Goal: Task Accomplishment & Management: Use online tool/utility

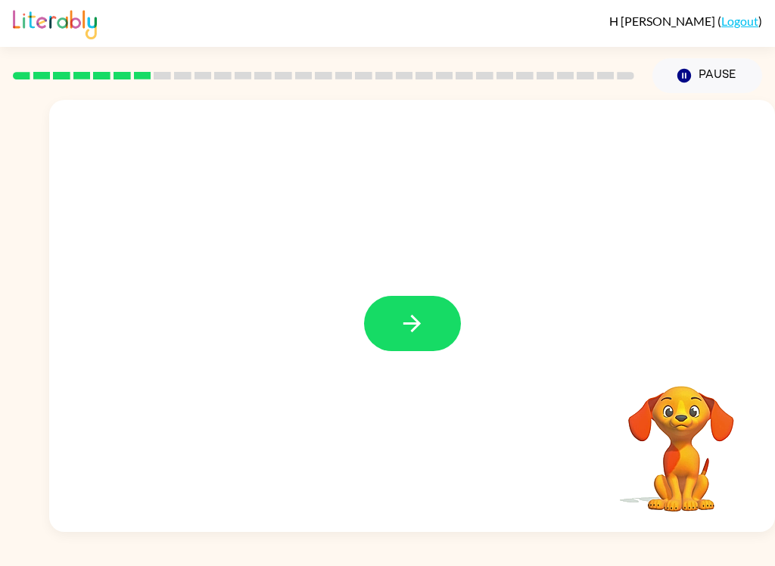
click at [452, 294] on div at bounding box center [412, 316] width 726 height 432
click at [451, 294] on div at bounding box center [412, 316] width 726 height 432
click at [428, 345] on button "button" at bounding box center [412, 323] width 97 height 55
click at [428, 345] on div at bounding box center [412, 316] width 726 height 432
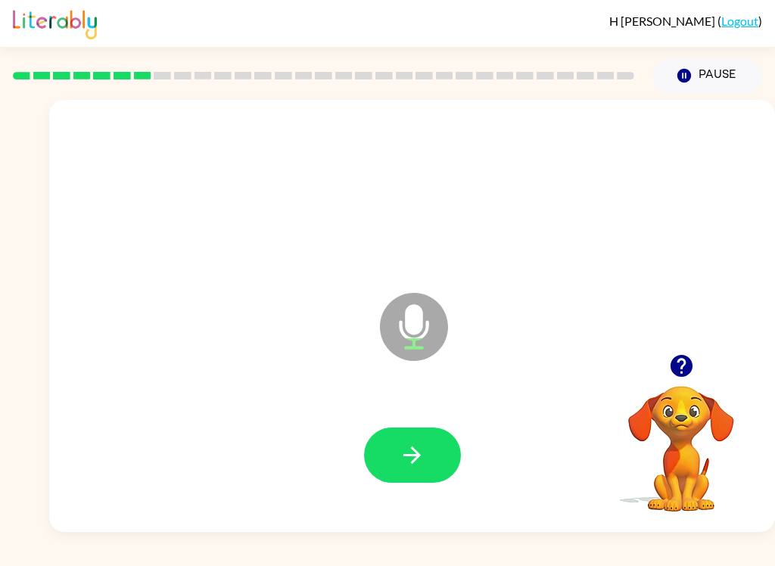
click at [397, 445] on button "button" at bounding box center [412, 454] width 97 height 55
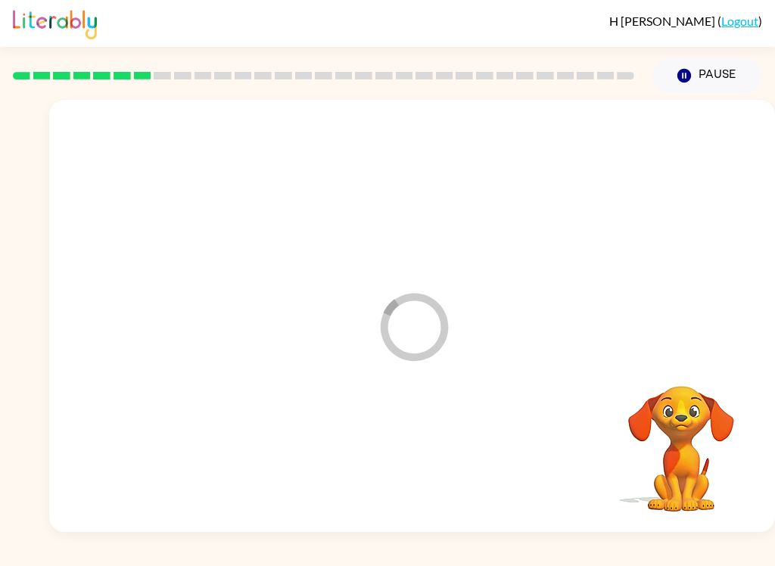
click at [166, 263] on div "Loader Your response is being sent to our graders" at bounding box center [375, 289] width 623 height 54
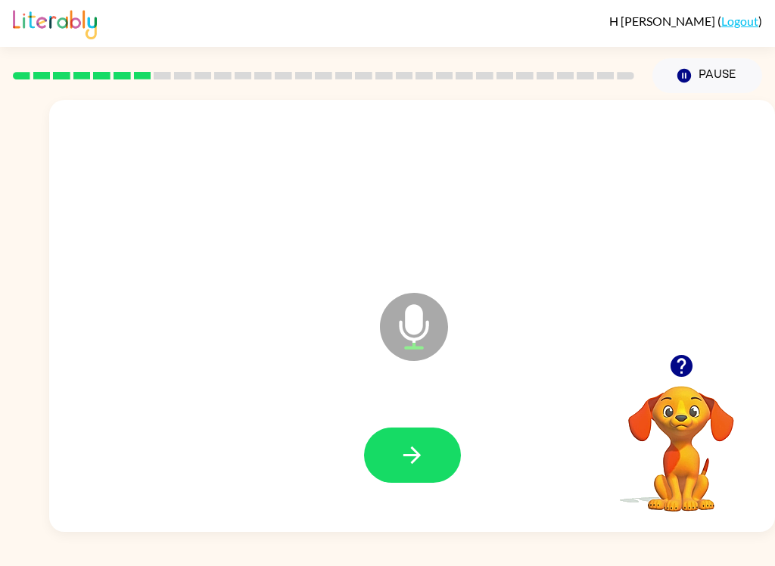
click at [418, 469] on button "button" at bounding box center [412, 454] width 97 height 55
click at [414, 427] on button "button" at bounding box center [412, 454] width 97 height 55
click at [430, 450] on button "button" at bounding box center [412, 454] width 97 height 55
click at [415, 433] on button "button" at bounding box center [412, 454] width 97 height 55
click at [418, 451] on icon "button" at bounding box center [412, 455] width 26 height 26
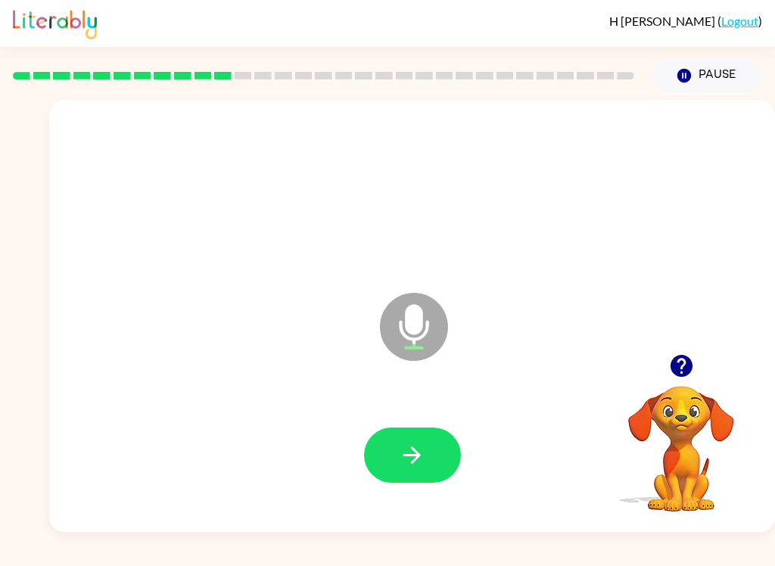
click at [450, 471] on button "button" at bounding box center [412, 454] width 97 height 55
click at [415, 455] on icon "button" at bounding box center [411, 454] width 17 height 17
click at [414, 443] on icon "button" at bounding box center [412, 455] width 26 height 26
click at [393, 443] on button "button" at bounding box center [412, 454] width 97 height 55
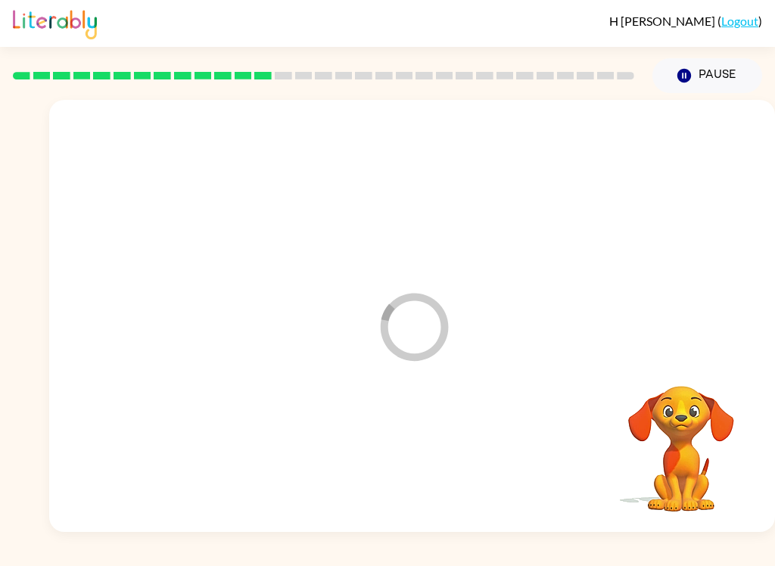
click at [393, 442] on div at bounding box center [411, 455] width 695 height 124
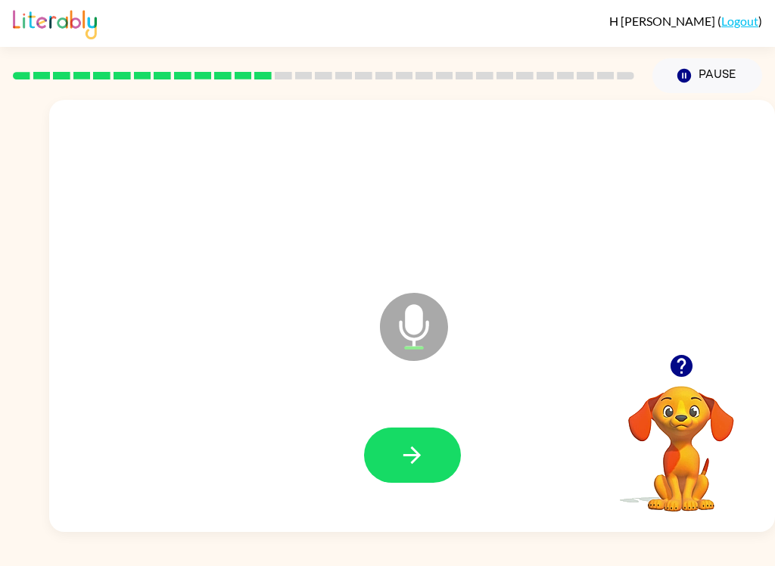
click at [444, 469] on button "button" at bounding box center [412, 454] width 97 height 55
click at [424, 438] on button "button" at bounding box center [412, 454] width 97 height 55
click at [668, 361] on icon "button" at bounding box center [681, 366] width 26 height 26
click at [417, 428] on button "button" at bounding box center [412, 454] width 97 height 55
click at [424, 468] on icon "button" at bounding box center [412, 455] width 26 height 26
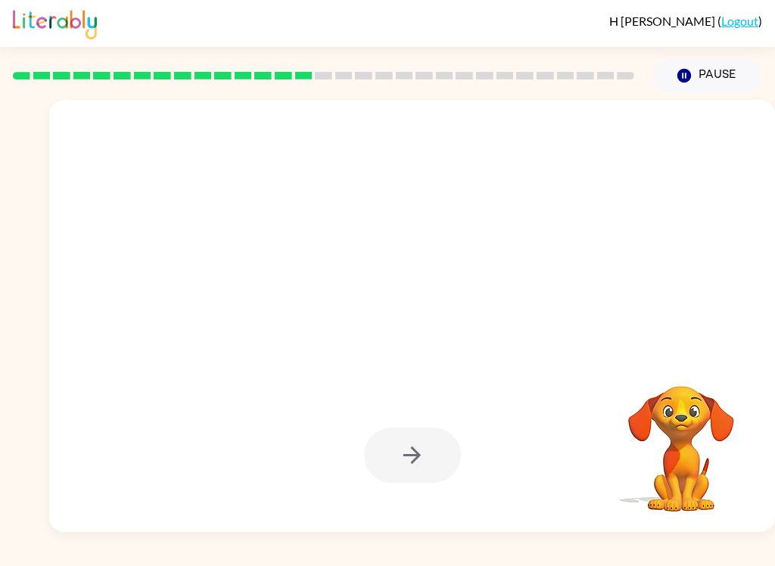
click at [489, 400] on div at bounding box center [411, 455] width 695 height 124
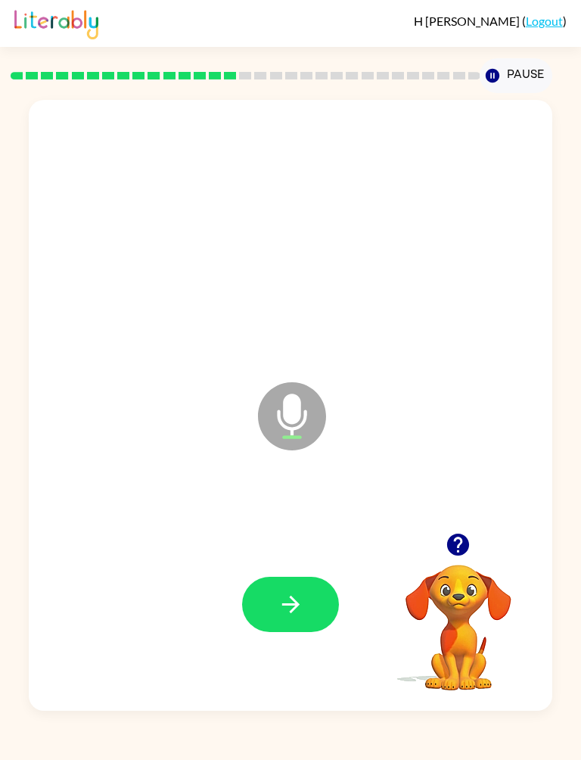
click at [300, 565] on button "button" at bounding box center [290, 603] width 97 height 55
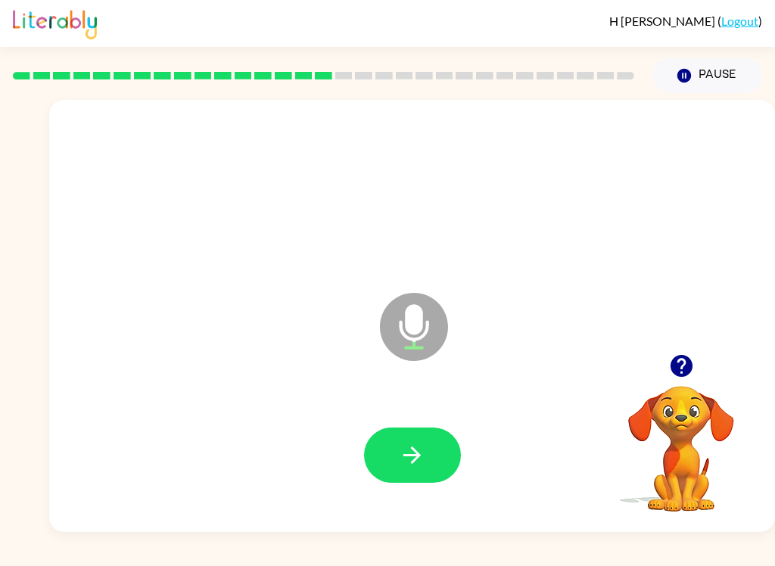
click at [390, 451] on button "button" at bounding box center [412, 454] width 97 height 55
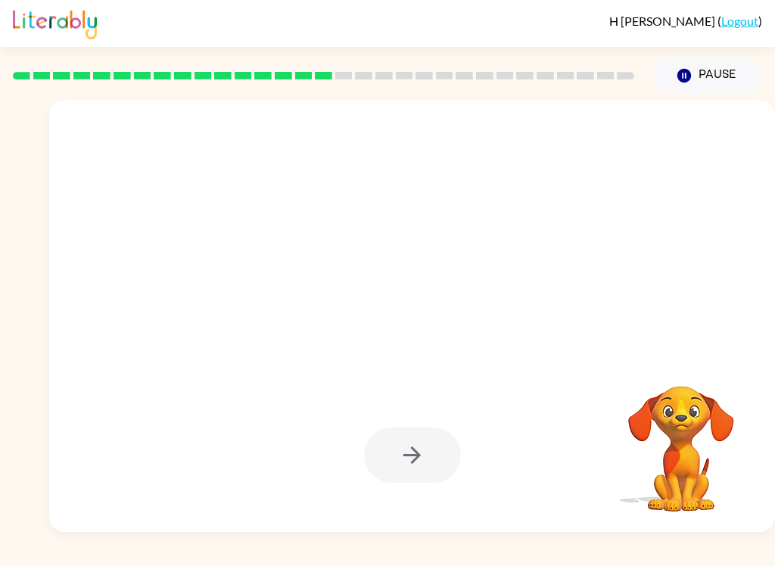
click at [567, 553] on div "[PERSON_NAME] ( Logout ) Pause Pause Your browser must support playing .mp4 fil…" at bounding box center [387, 283] width 775 height 566
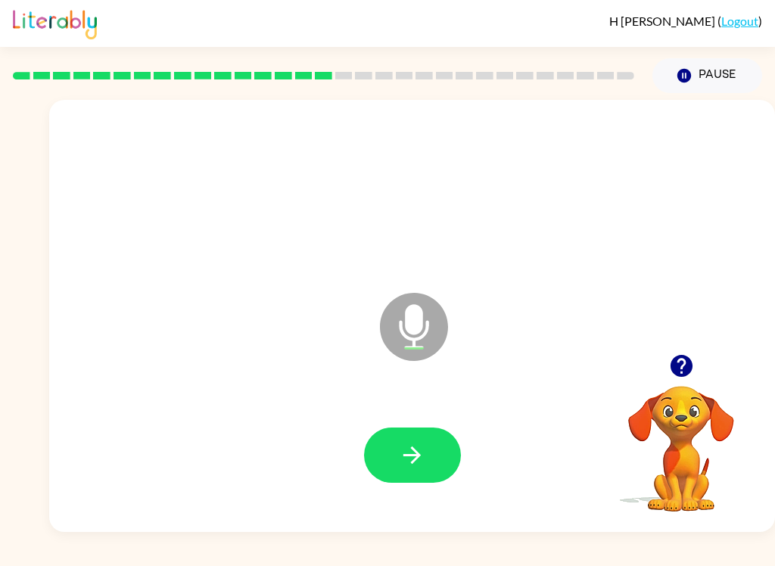
click at [626, 560] on div "H Carr ( Logout ) Pause Pause Microphone The Microphone is here when it is your…" at bounding box center [387, 283] width 775 height 566
click at [427, 460] on button "button" at bounding box center [412, 454] width 97 height 55
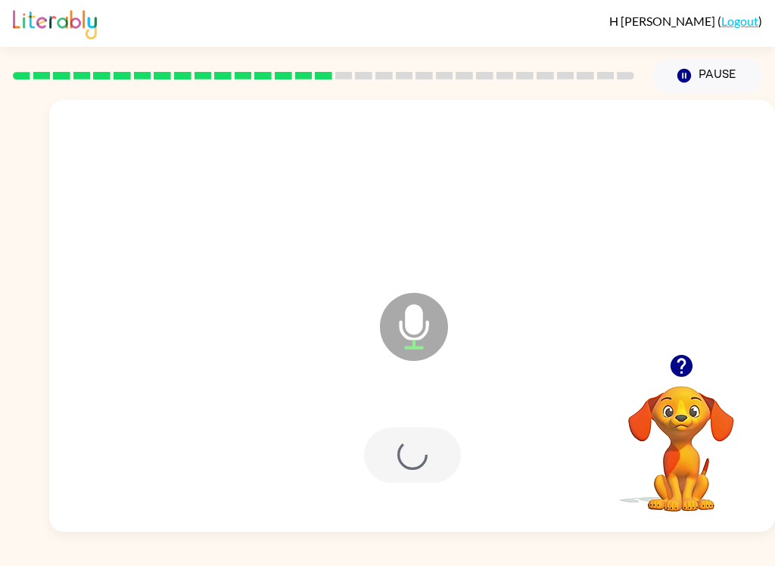
click at [422, 458] on div at bounding box center [412, 454] width 97 height 55
click at [402, 453] on div at bounding box center [412, 454] width 97 height 55
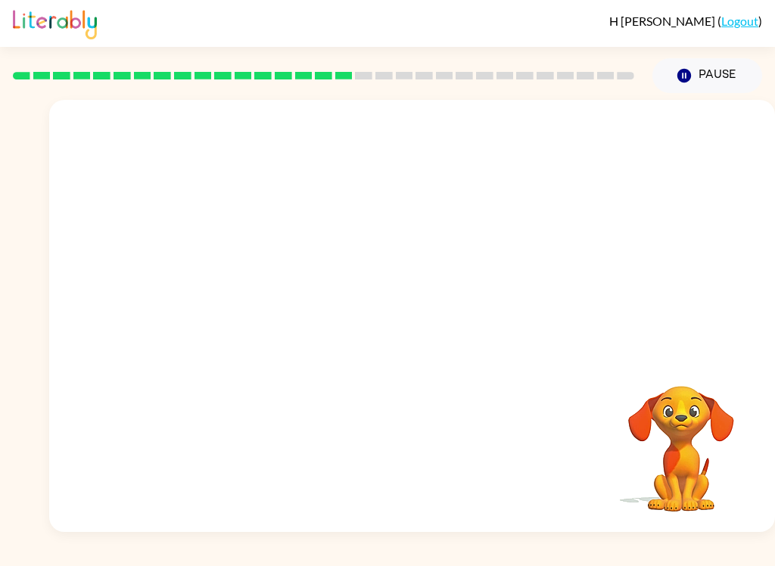
click at [663, 508] on video "Your browser must support playing .mp4 files to use Literably. Please try using…" at bounding box center [680, 437] width 151 height 151
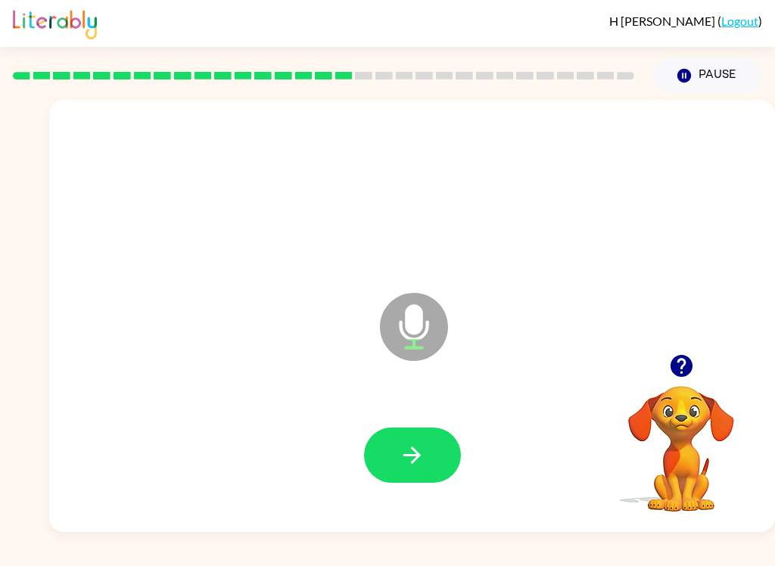
click at [394, 465] on button "button" at bounding box center [412, 454] width 97 height 55
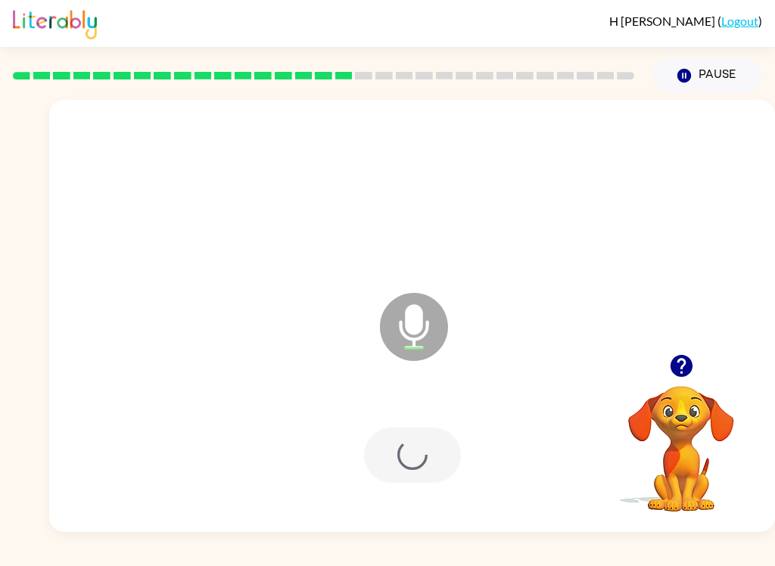
click at [393, 465] on div at bounding box center [411, 455] width 695 height 124
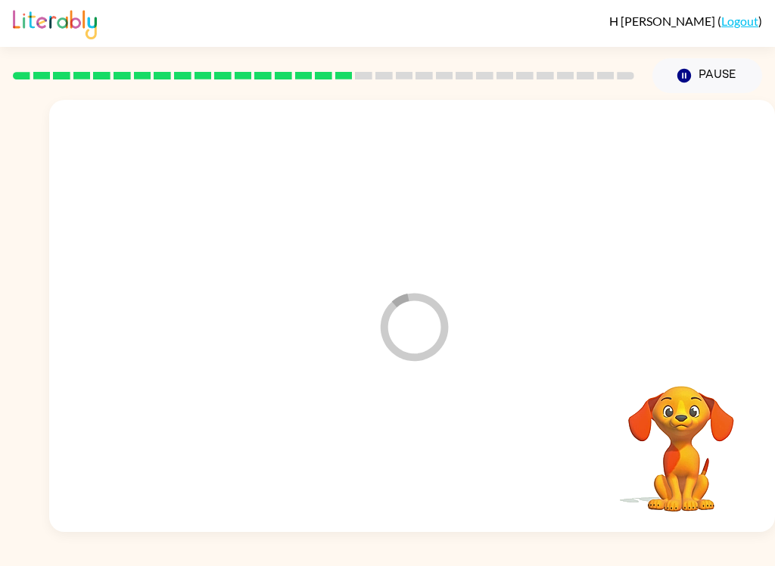
click at [421, 475] on div at bounding box center [411, 455] width 695 height 124
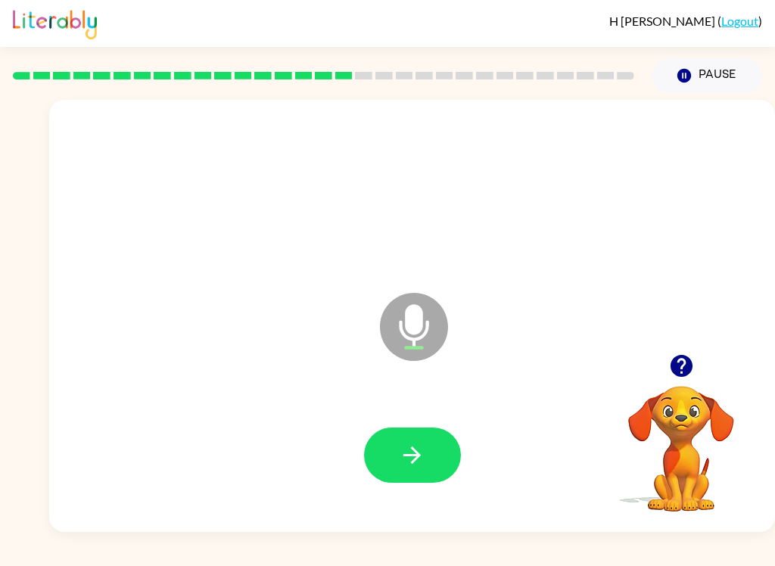
click at [633, 560] on div "H Carr ( Logout ) Pause Pause Microphone The Microphone is here when it is your…" at bounding box center [387, 283] width 775 height 566
click at [405, 428] on button "button" at bounding box center [412, 454] width 97 height 55
click at [420, 443] on icon "button" at bounding box center [412, 455] width 26 height 26
click at [399, 468] on icon "button" at bounding box center [412, 455] width 26 height 26
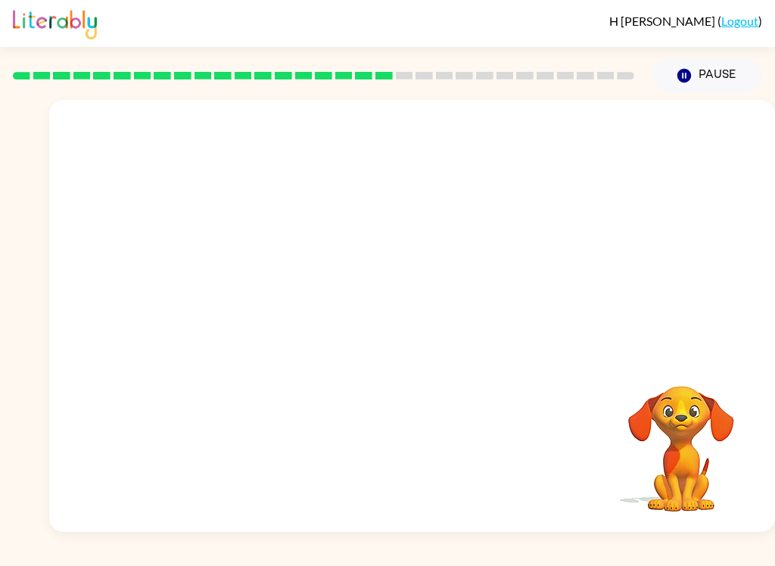
click at [598, 558] on div "[PERSON_NAME] ( Logout ) Pause Pause Your browser must support playing .mp4 fil…" at bounding box center [387, 283] width 775 height 566
click at [694, 560] on div "[PERSON_NAME] ( Logout ) Pause Pause Your browser must support playing .mp4 fil…" at bounding box center [387, 283] width 775 height 566
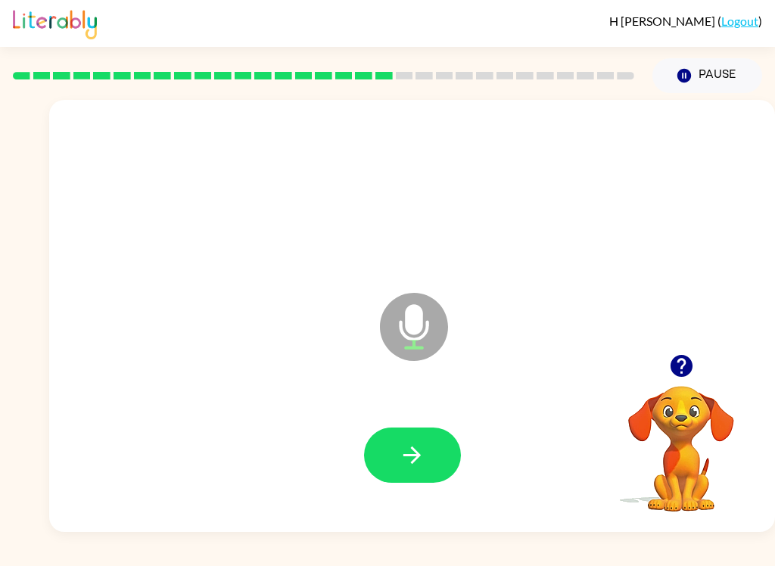
click at [411, 455] on icon "button" at bounding box center [411, 454] width 17 height 17
click at [384, 473] on button "button" at bounding box center [412, 454] width 97 height 55
click at [416, 443] on icon "button" at bounding box center [412, 455] width 26 height 26
click at [400, 443] on icon "button" at bounding box center [412, 455] width 26 height 26
click at [343, 434] on div at bounding box center [411, 455] width 695 height 124
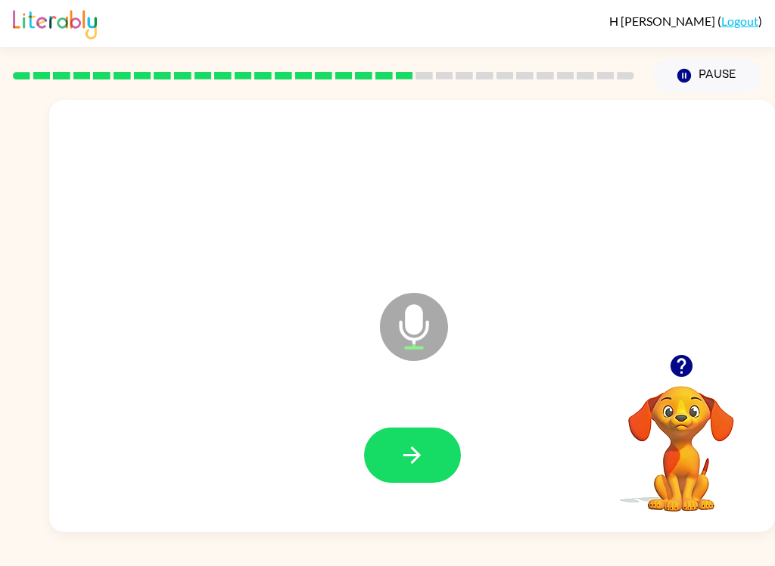
click at [362, 437] on div at bounding box center [411, 455] width 695 height 124
click at [387, 440] on button "button" at bounding box center [412, 454] width 97 height 55
click at [677, 366] on icon "button" at bounding box center [681, 366] width 22 height 22
click at [433, 437] on button "button" at bounding box center [412, 454] width 97 height 55
click at [446, 453] on button "button" at bounding box center [412, 454] width 97 height 55
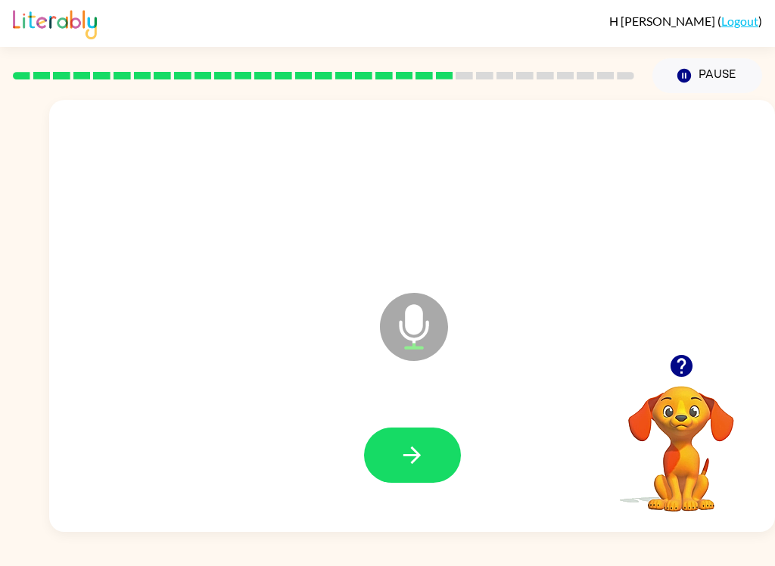
click at [449, 452] on button "button" at bounding box center [412, 454] width 97 height 55
click at [445, 440] on button "button" at bounding box center [412, 454] width 97 height 55
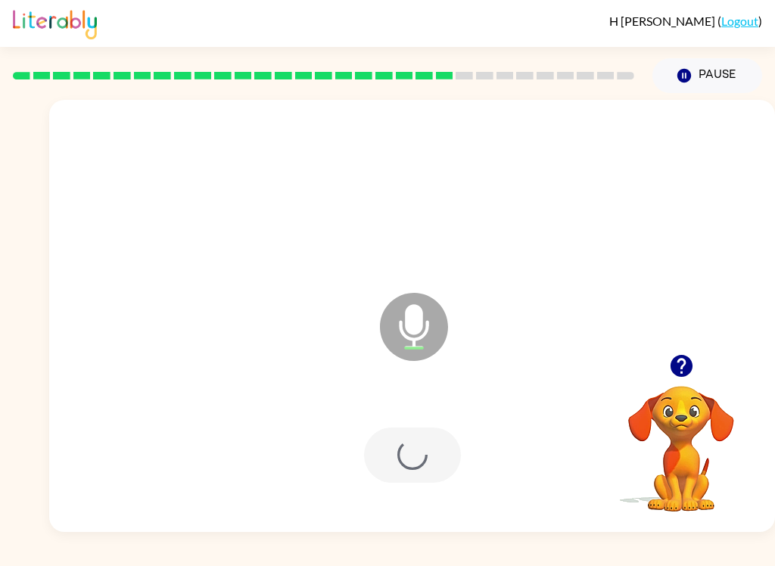
click at [420, 458] on div at bounding box center [412, 454] width 97 height 55
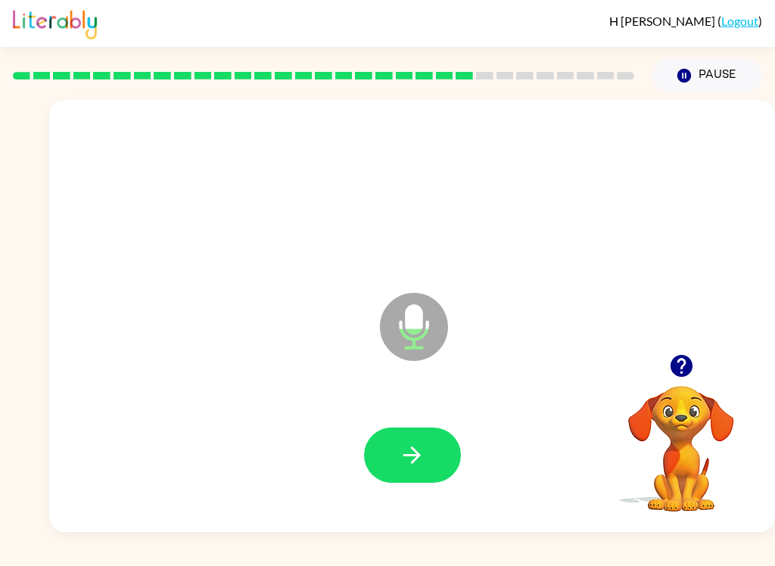
click at [383, 441] on button "button" at bounding box center [412, 454] width 97 height 55
click at [390, 438] on button "button" at bounding box center [412, 454] width 97 height 55
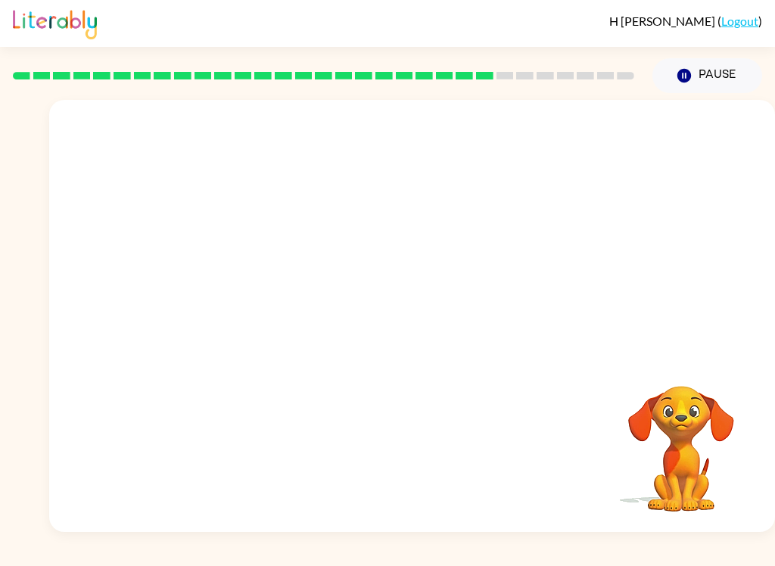
click at [351, 458] on div at bounding box center [411, 455] width 695 height 124
click at [360, 458] on div at bounding box center [411, 455] width 695 height 124
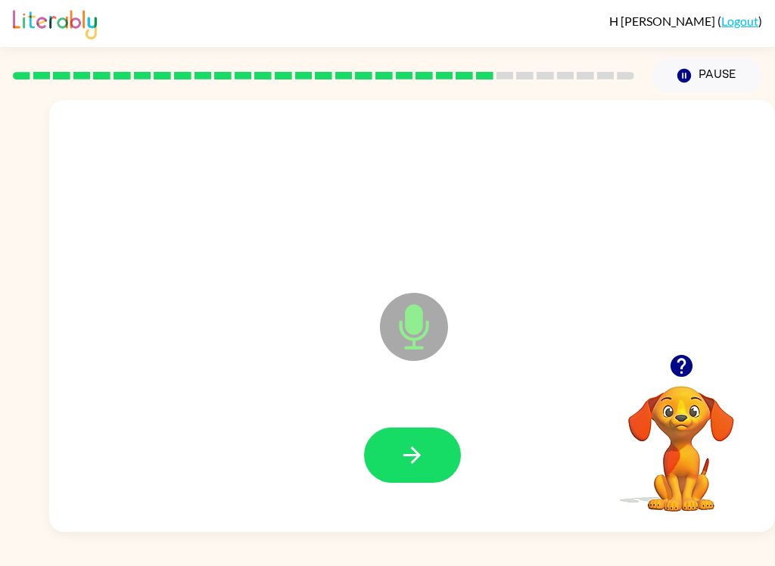
click at [384, 462] on button "button" at bounding box center [412, 454] width 97 height 55
click at [402, 448] on icon "button" at bounding box center [412, 455] width 26 height 26
click at [410, 455] on icon "button" at bounding box center [411, 454] width 17 height 17
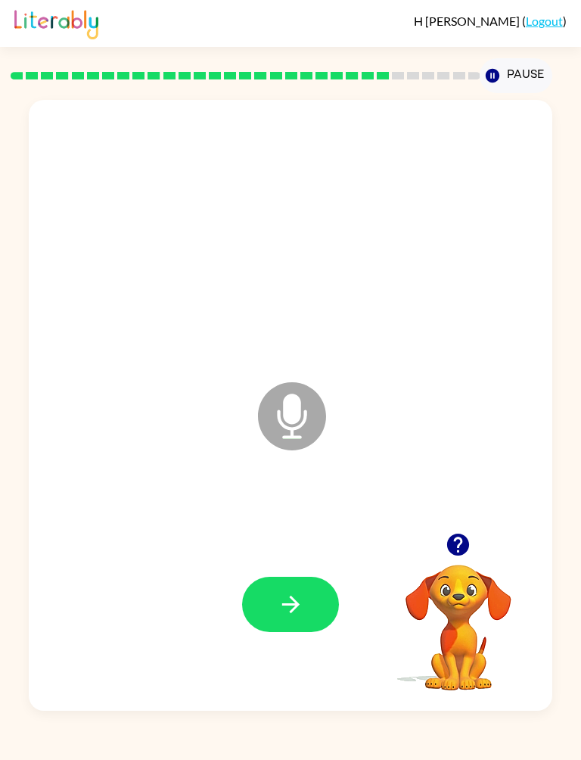
click at [282, 565] on div at bounding box center [290, 603] width 493 height 183
click at [294, 565] on button "button" at bounding box center [290, 603] width 97 height 55
click at [297, 565] on button "button" at bounding box center [290, 603] width 97 height 55
click at [291, 565] on div at bounding box center [290, 603] width 97 height 55
click at [301, 565] on icon "button" at bounding box center [291, 604] width 26 height 26
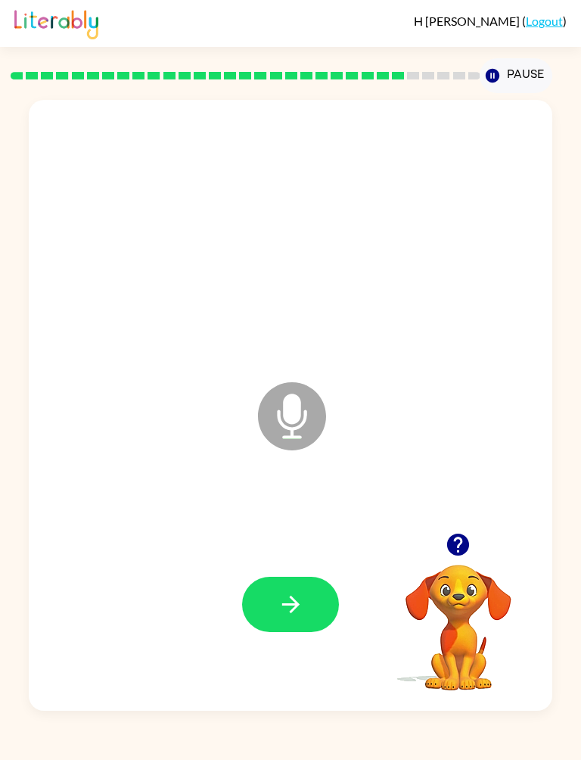
click at [274, 565] on div at bounding box center [290, 603] width 493 height 183
click at [282, 565] on button "button" at bounding box center [290, 603] width 97 height 55
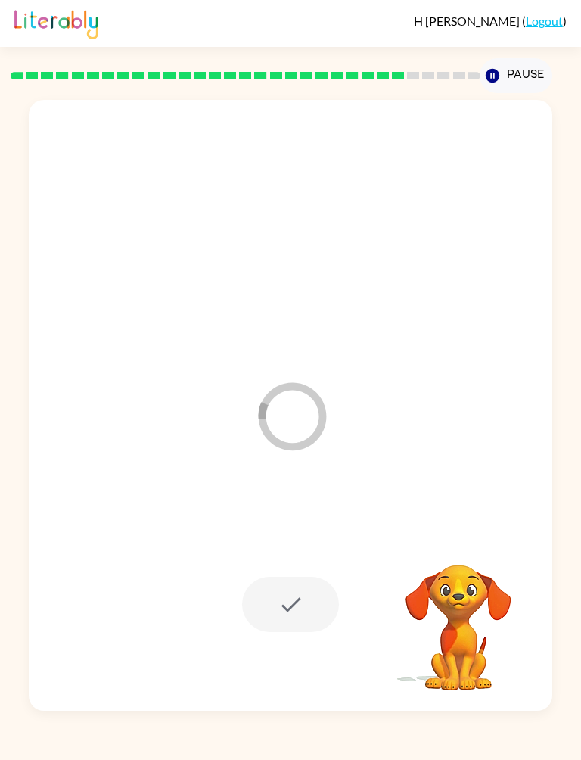
click at [346, 259] on div at bounding box center [290, 221] width 493 height 183
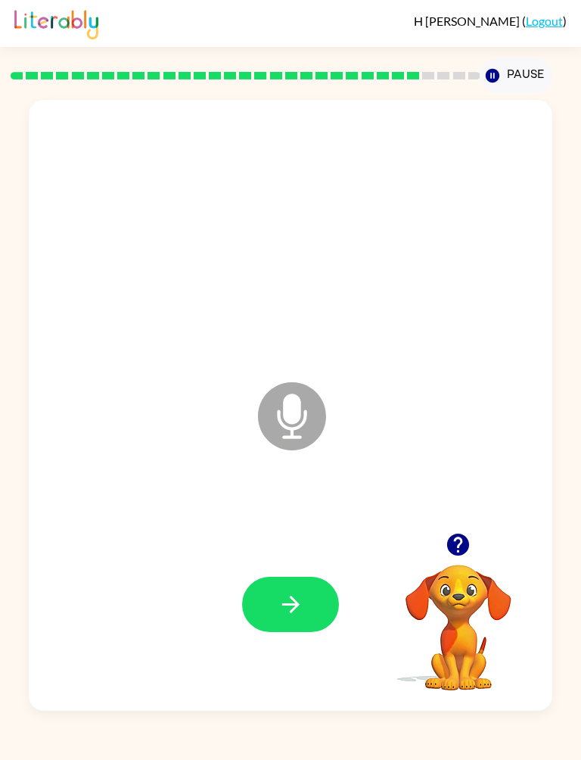
click at [456, 533] on icon "button" at bounding box center [458, 544] width 26 height 26
click at [325, 565] on div at bounding box center [290, 603] width 493 height 183
click at [269, 565] on button "button" at bounding box center [290, 603] width 97 height 55
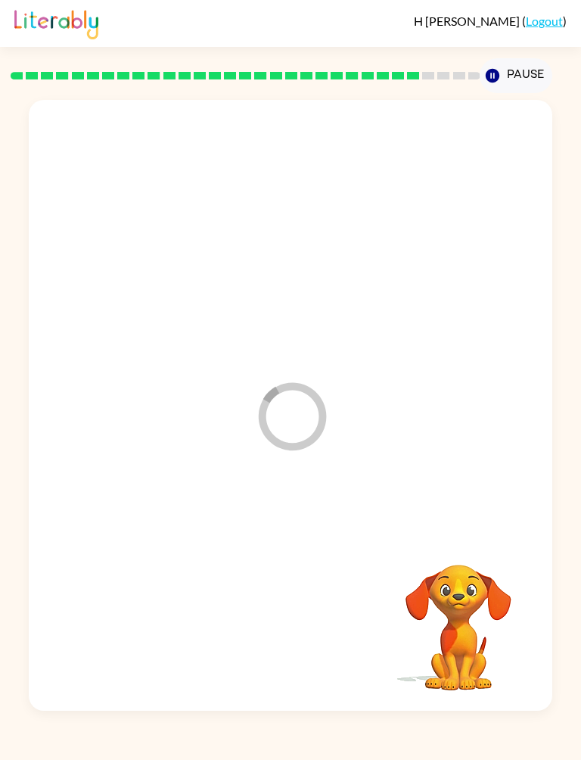
click at [269, 565] on div at bounding box center [290, 603] width 493 height 183
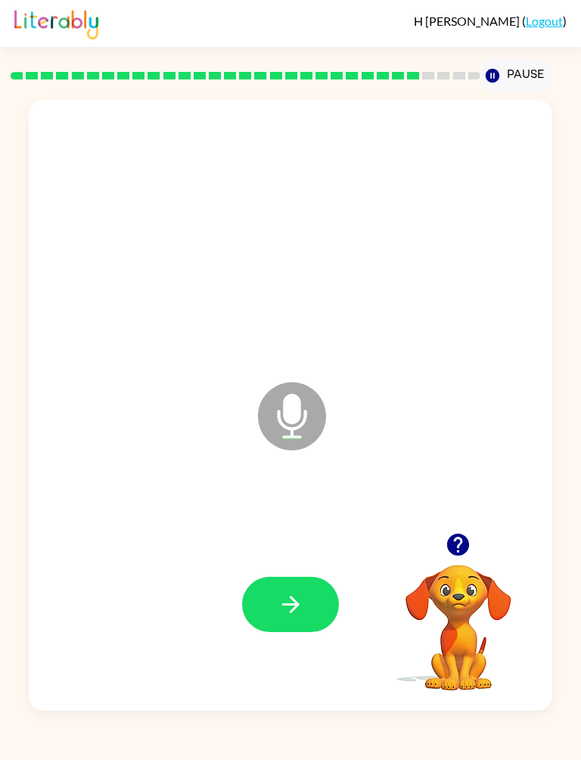
click at [453, 562] on button "button" at bounding box center [458, 544] width 39 height 39
click at [291, 565] on button "button" at bounding box center [290, 603] width 97 height 55
click at [278, 565] on button "button" at bounding box center [290, 603] width 97 height 55
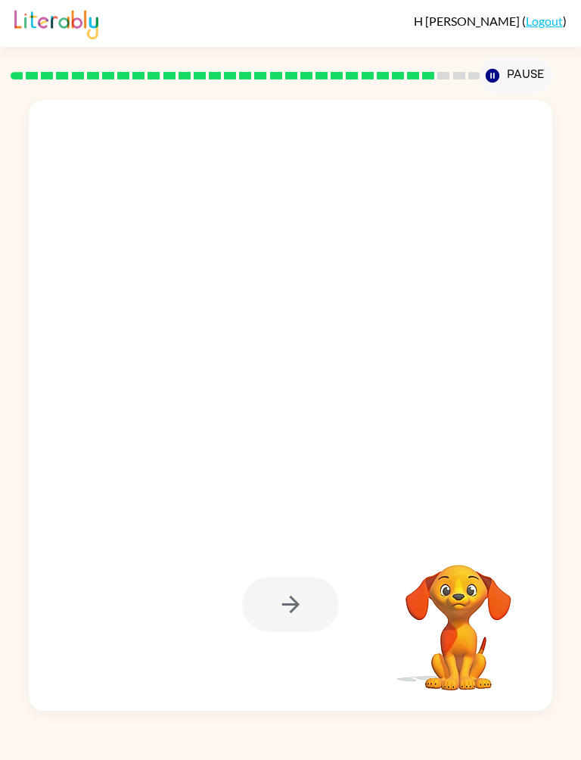
click at [180, 487] on div at bounding box center [290, 405] width 523 height 611
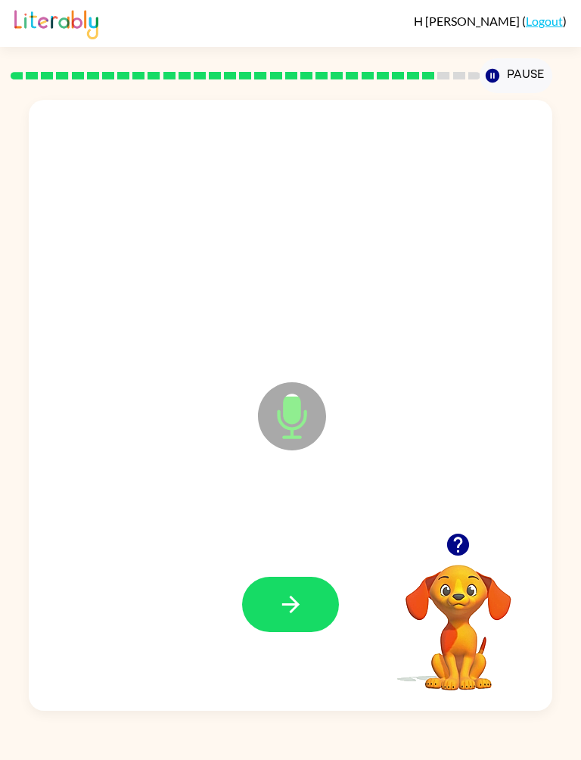
click at [315, 565] on button "button" at bounding box center [290, 603] width 97 height 55
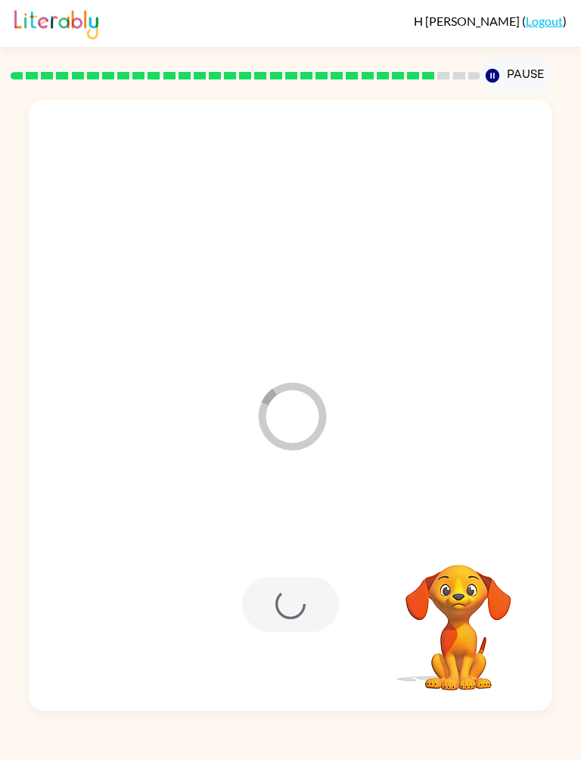
click at [300, 565] on div at bounding box center [290, 603] width 97 height 55
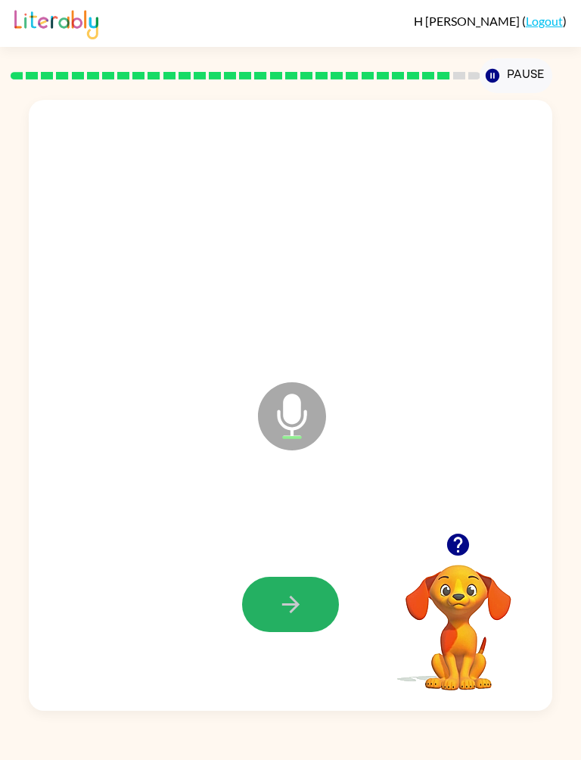
click at [307, 565] on button "button" at bounding box center [290, 603] width 97 height 55
click at [262, 565] on button "button" at bounding box center [290, 603] width 97 height 55
click at [331, 565] on div at bounding box center [290, 603] width 97 height 55
click at [297, 565] on icon "button" at bounding box center [291, 604] width 26 height 26
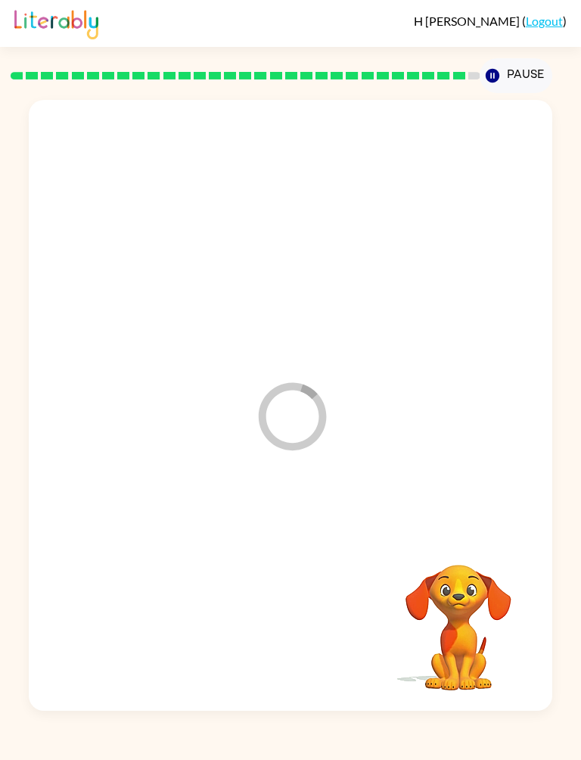
click at [297, 565] on div at bounding box center [290, 603] width 493 height 183
click at [292, 565] on div at bounding box center [290, 603] width 493 height 183
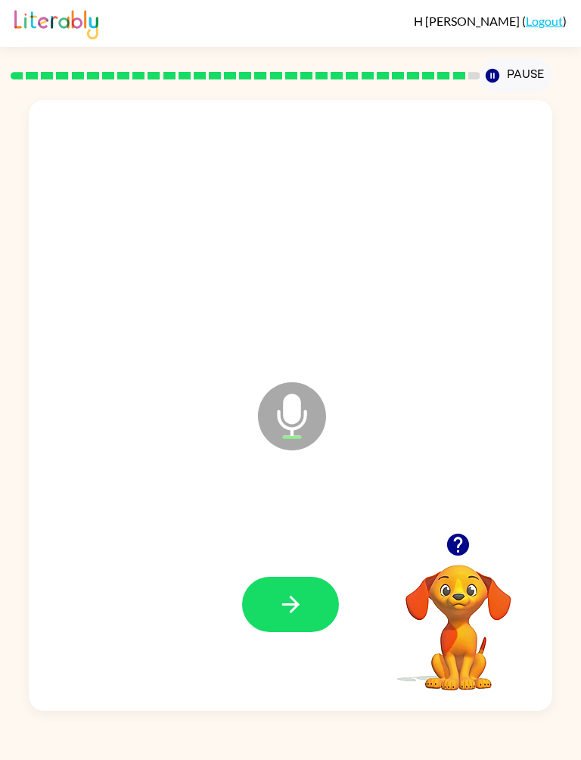
click at [283, 565] on button "button" at bounding box center [290, 603] width 97 height 55
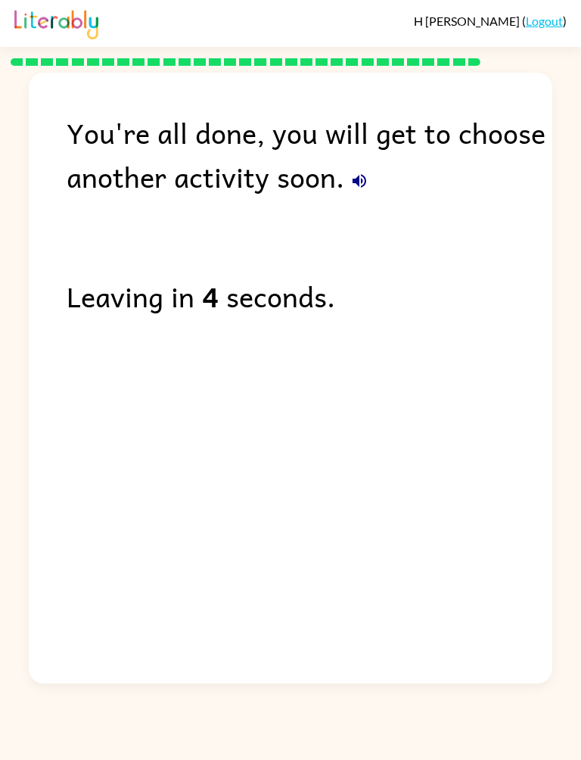
click at [5, 294] on div "You're all done, you will get to choose another activity soon. Leaving in 4 sec…" at bounding box center [290, 374] width 581 height 617
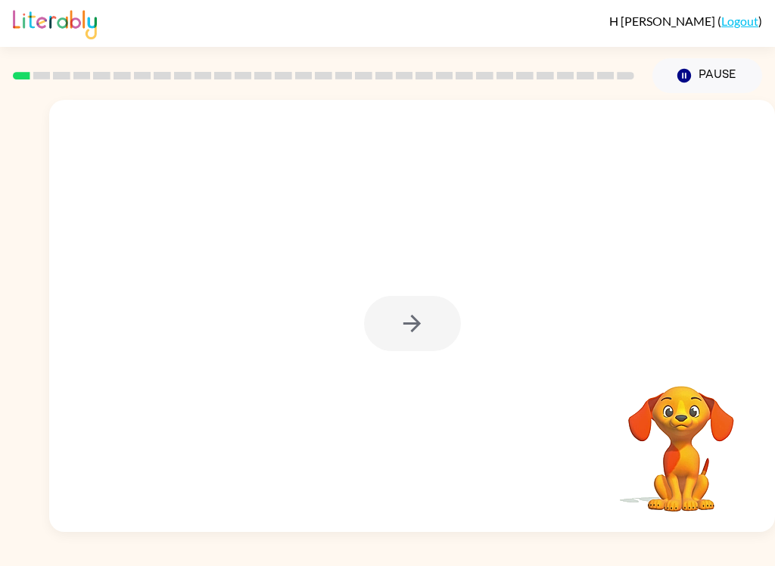
click at [580, 559] on div "[PERSON_NAME] ( Logout ) Pause Pause Your browser must support playing .mp4 fil…" at bounding box center [387, 283] width 775 height 566
click at [446, 343] on div at bounding box center [412, 323] width 97 height 55
click at [403, 334] on icon "button" at bounding box center [412, 323] width 26 height 26
click at [403, 334] on div at bounding box center [412, 316] width 726 height 432
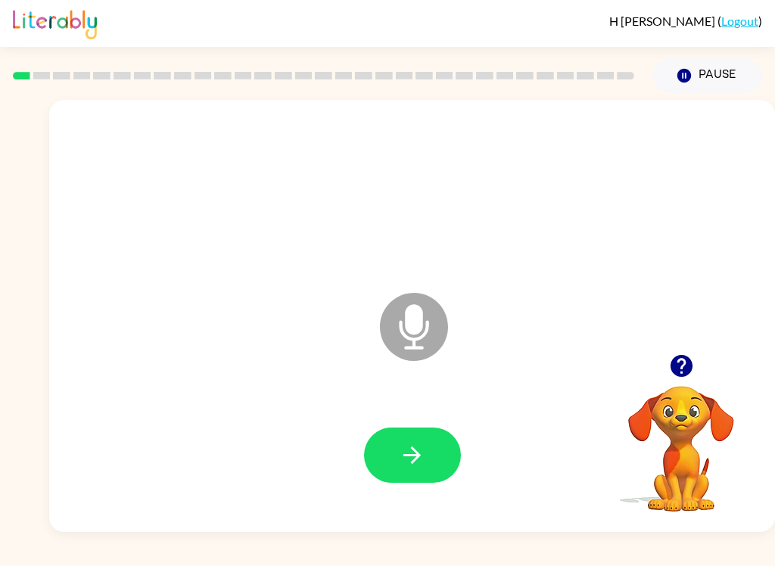
click at [389, 462] on button "button" at bounding box center [412, 454] width 97 height 55
click at [396, 446] on button "button" at bounding box center [412, 454] width 97 height 55
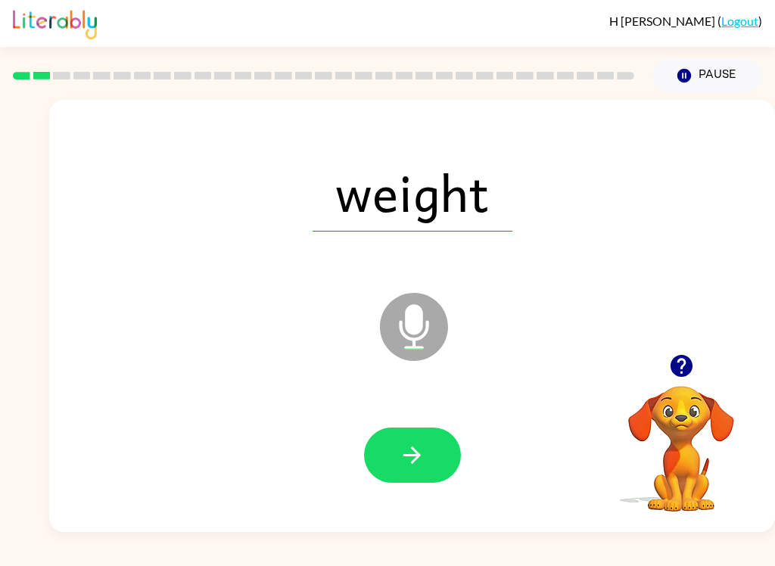
click at [426, 432] on button "button" at bounding box center [412, 454] width 97 height 55
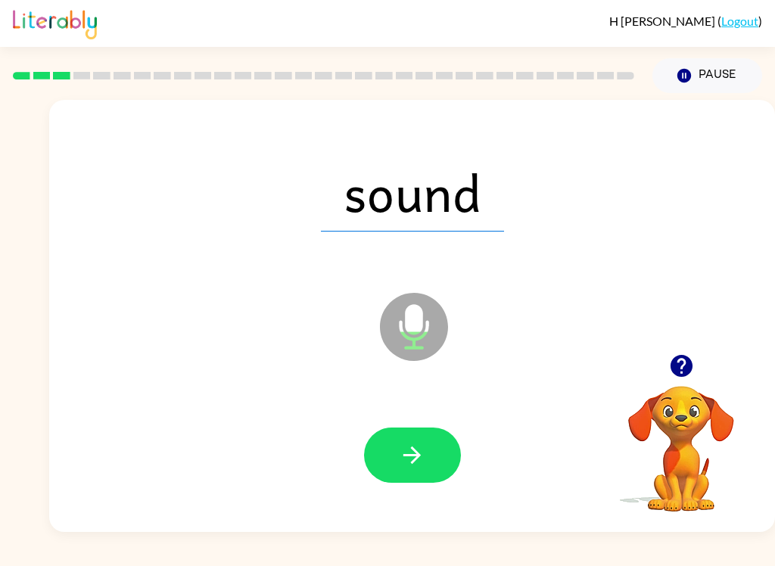
click at [420, 440] on button "button" at bounding box center [412, 454] width 97 height 55
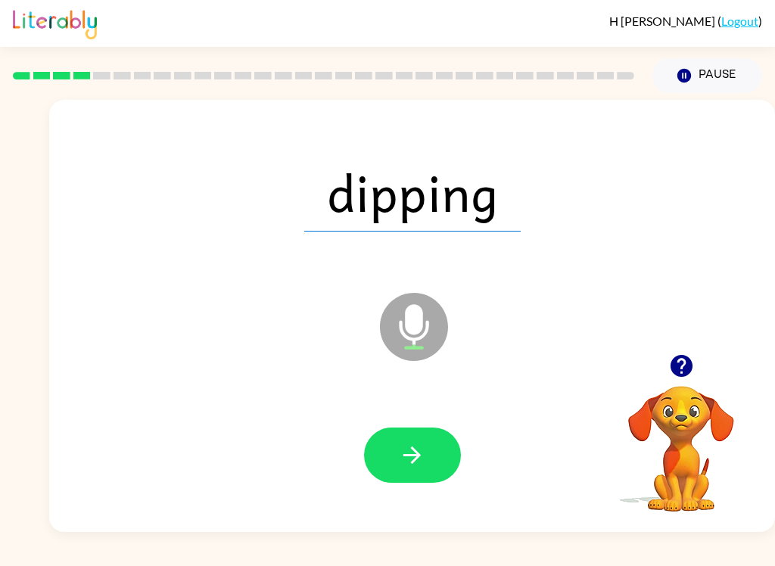
click at [426, 455] on button "button" at bounding box center [412, 454] width 97 height 55
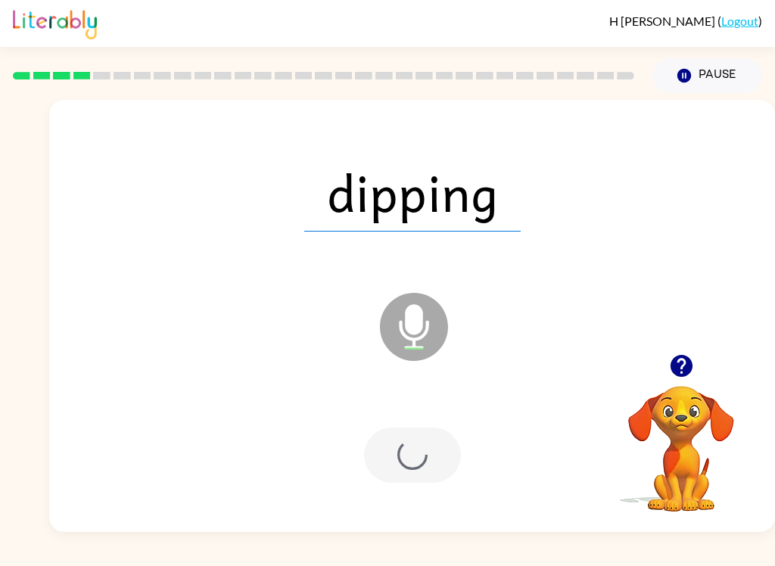
click at [426, 455] on div at bounding box center [412, 454] width 97 height 55
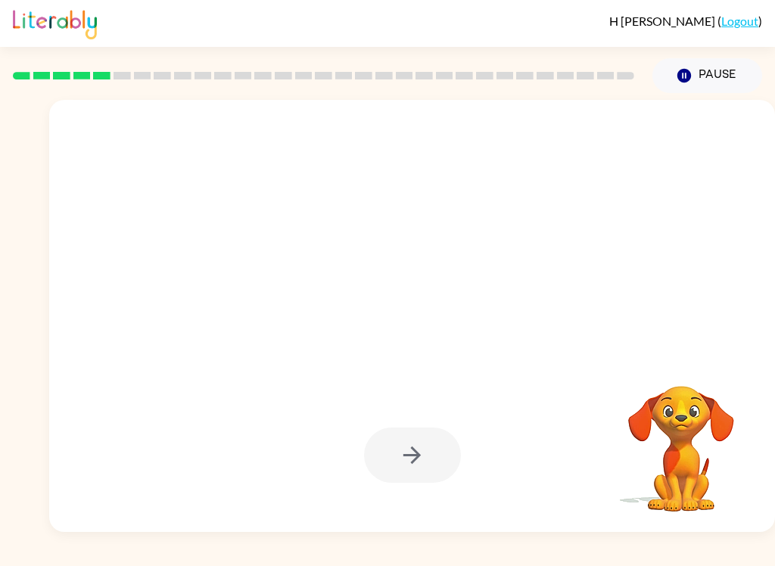
click at [404, 440] on div at bounding box center [412, 454] width 97 height 55
click at [580, 407] on video "Your browser must support playing .mp4 files to use Literably. Please try using…" at bounding box center [680, 437] width 151 height 151
click at [580, 423] on video "Your browser must support playing .mp4 files to use Literably. Please try using…" at bounding box center [680, 437] width 151 height 151
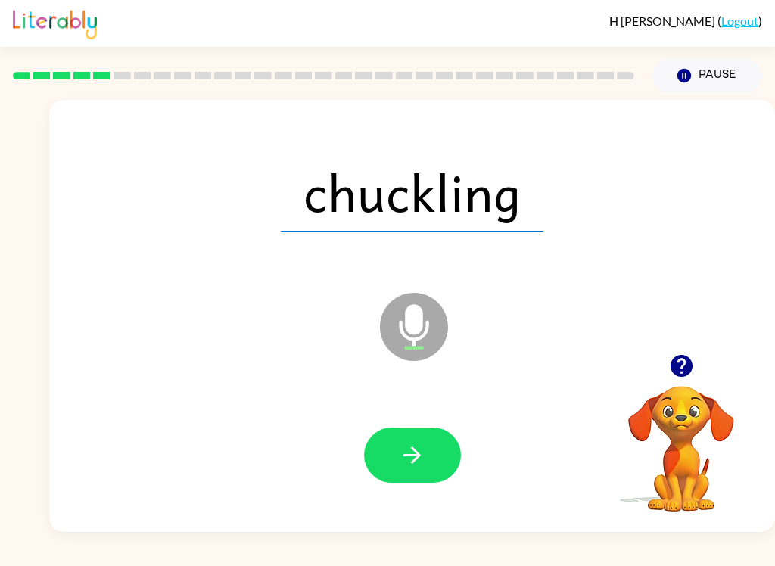
click at [416, 518] on div "chuckling Microphone The Microphone is here when it is your turn to talk" at bounding box center [412, 316] width 726 height 432
click at [427, 452] on button "button" at bounding box center [412, 454] width 97 height 55
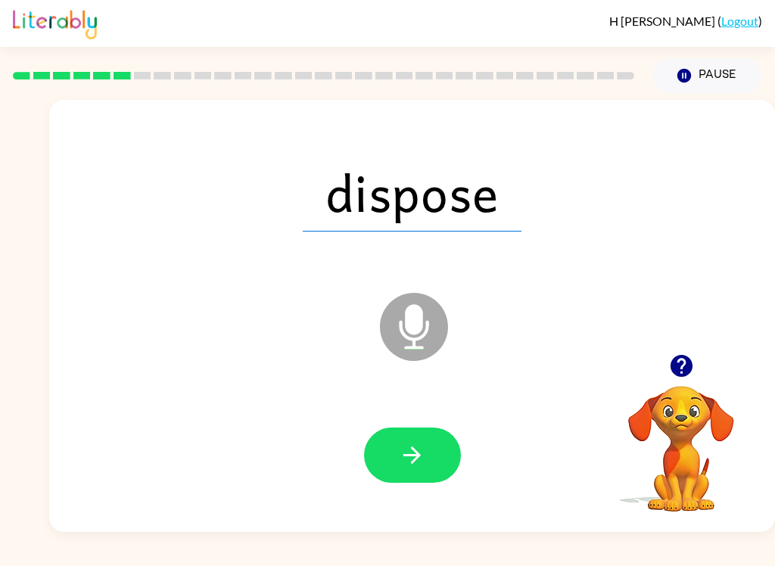
click at [426, 418] on div at bounding box center [411, 455] width 695 height 124
click at [423, 423] on div at bounding box center [411, 455] width 695 height 124
click at [396, 459] on button "button" at bounding box center [412, 454] width 97 height 55
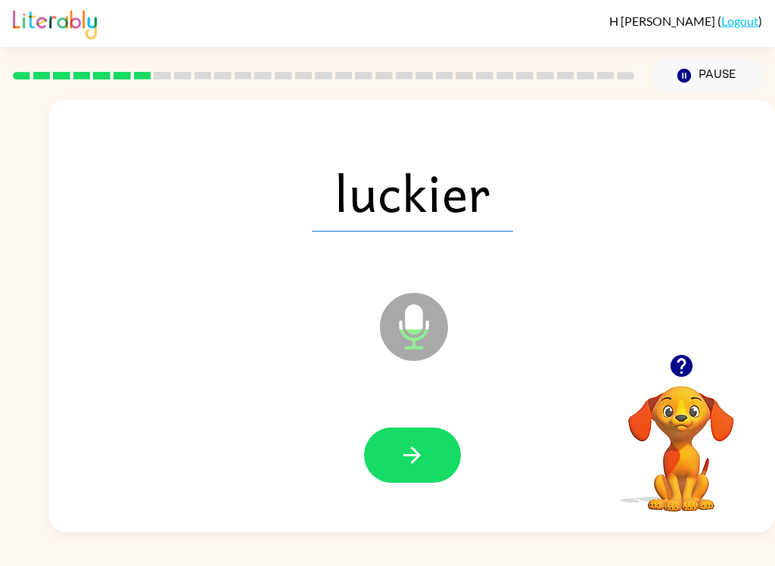
click at [391, 479] on button "button" at bounding box center [412, 454] width 97 height 55
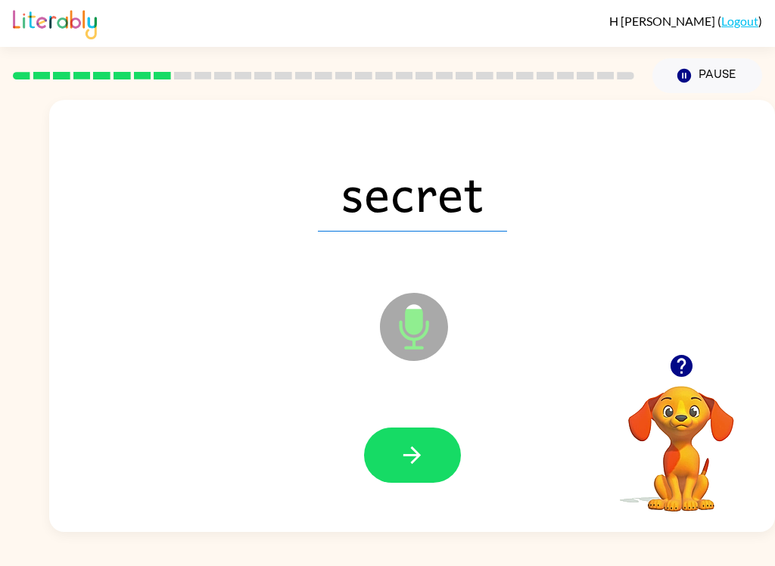
click at [403, 449] on icon "button" at bounding box center [412, 455] width 26 height 26
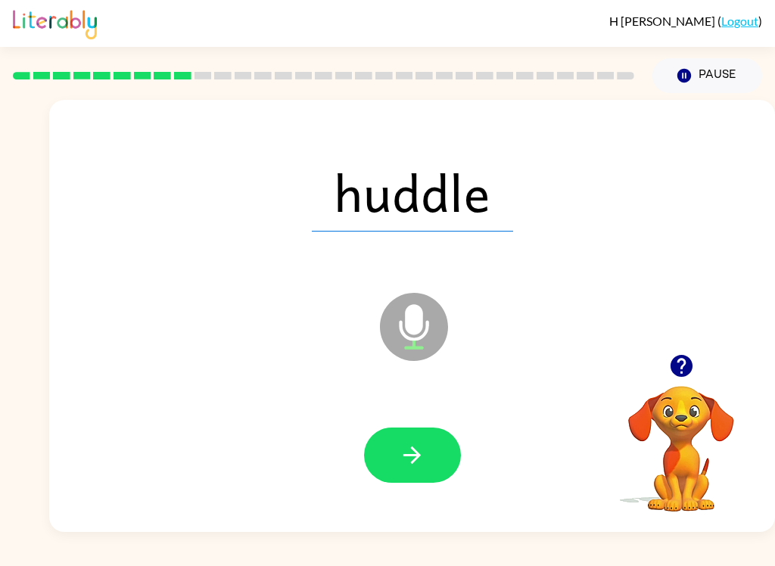
click at [408, 460] on icon "button" at bounding box center [412, 455] width 26 height 26
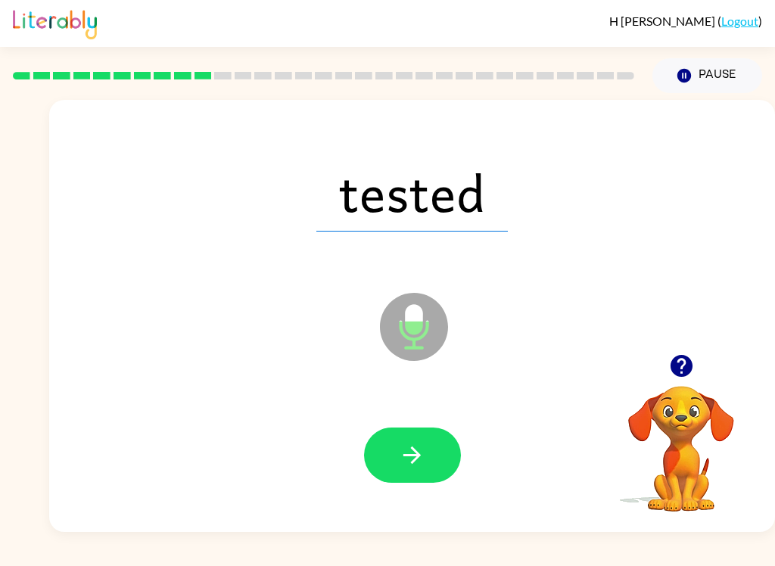
click at [406, 467] on icon "button" at bounding box center [412, 455] width 26 height 26
click at [389, 440] on button "button" at bounding box center [412, 454] width 97 height 55
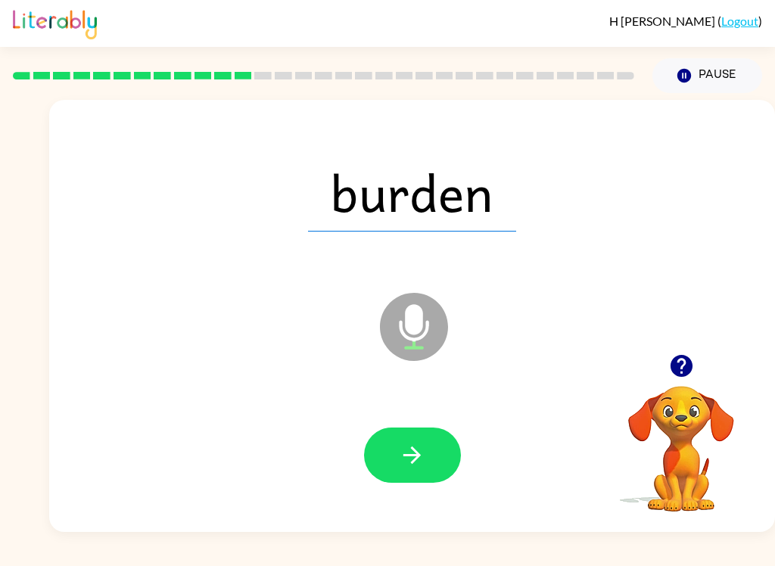
click at [374, 455] on button "button" at bounding box center [412, 454] width 97 height 55
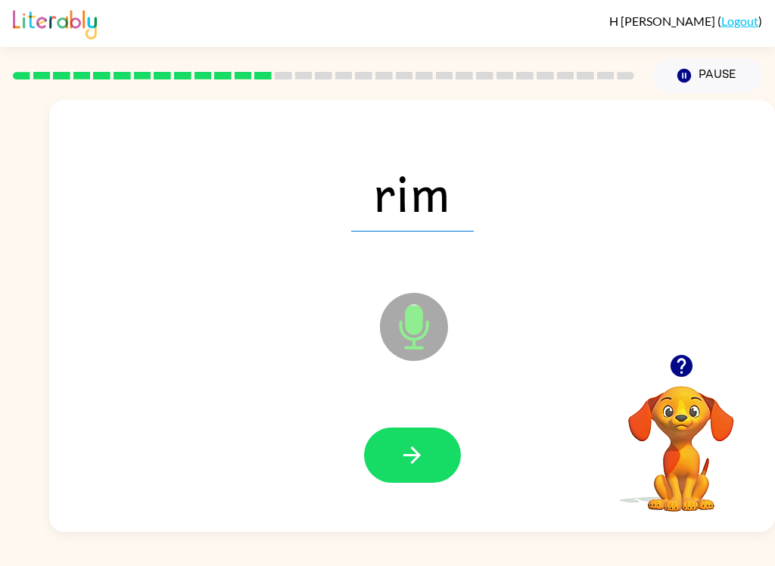
click at [424, 465] on icon "button" at bounding box center [412, 455] width 26 height 26
click at [418, 450] on icon "button" at bounding box center [412, 455] width 26 height 26
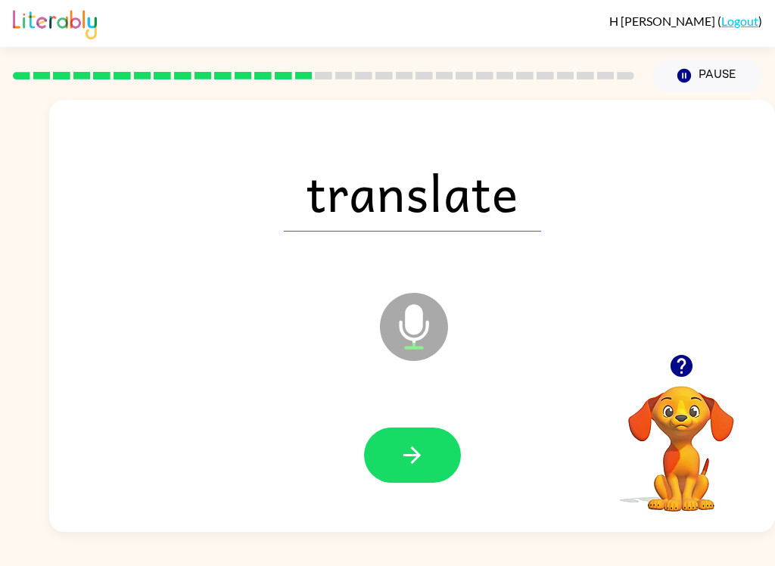
click at [427, 449] on button "button" at bounding box center [412, 454] width 97 height 55
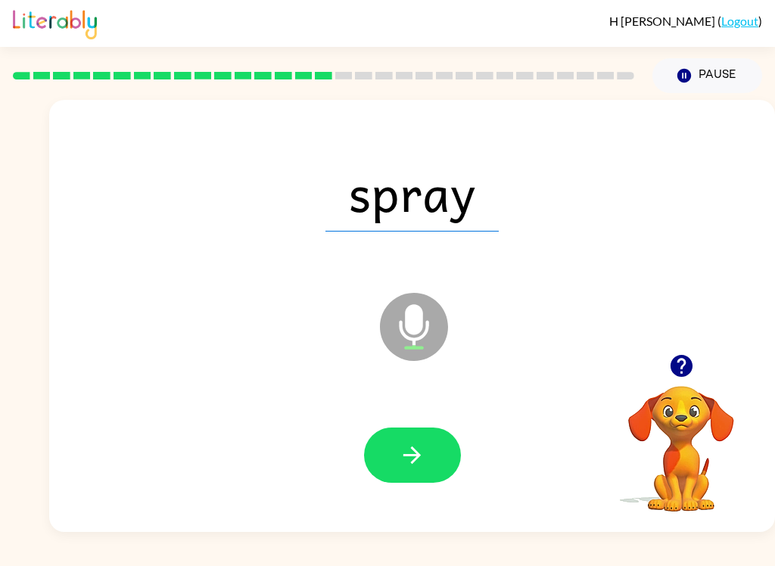
click at [396, 449] on button "button" at bounding box center [412, 454] width 97 height 55
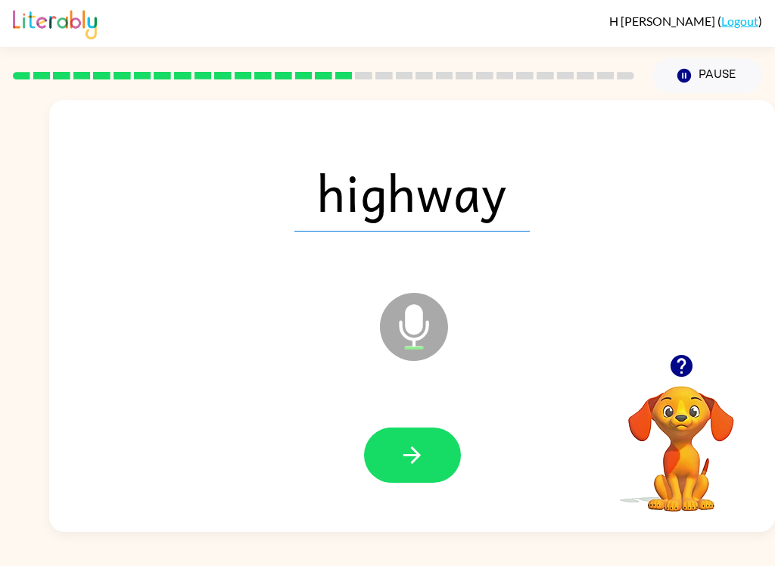
click at [434, 499] on div at bounding box center [411, 455] width 695 height 124
click at [432, 461] on button "button" at bounding box center [412, 454] width 97 height 55
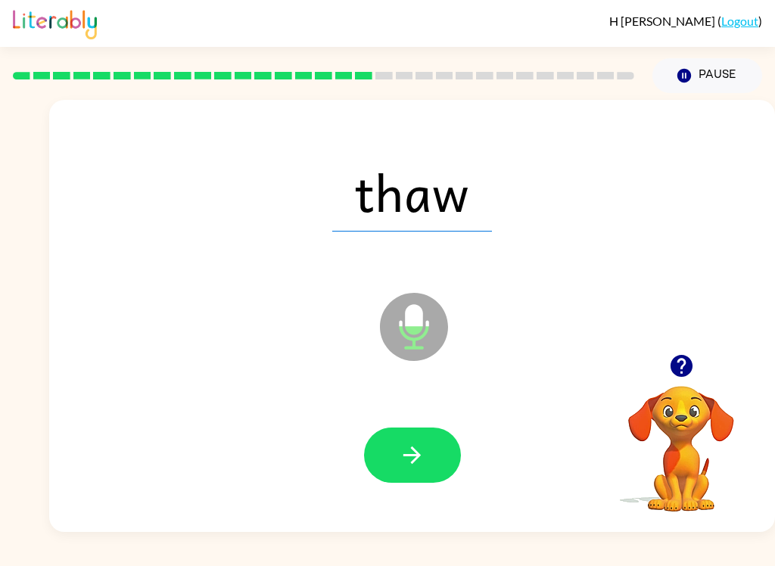
click at [444, 443] on button "button" at bounding box center [412, 454] width 97 height 55
click at [417, 423] on div at bounding box center [411, 455] width 695 height 124
click at [415, 464] on icon "button" at bounding box center [412, 455] width 26 height 26
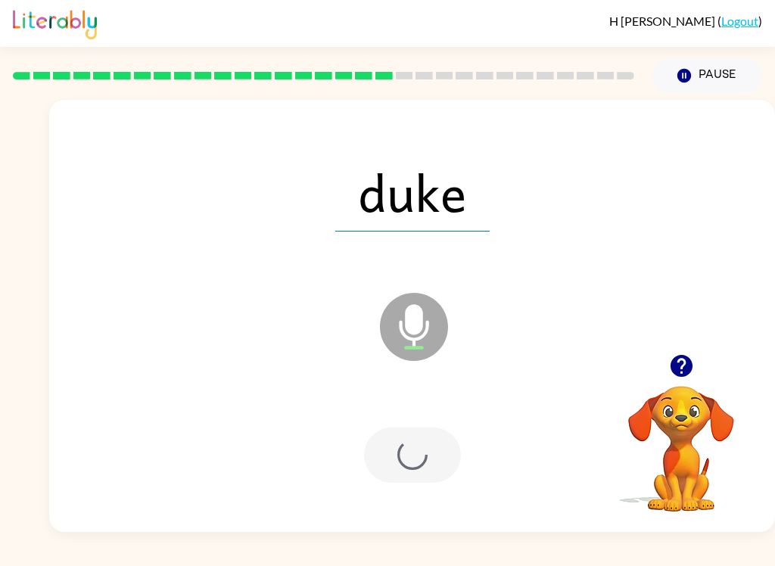
click at [413, 450] on div at bounding box center [412, 454] width 97 height 55
click at [413, 449] on div at bounding box center [412, 454] width 97 height 55
click at [421, 458] on div at bounding box center [412, 454] width 97 height 55
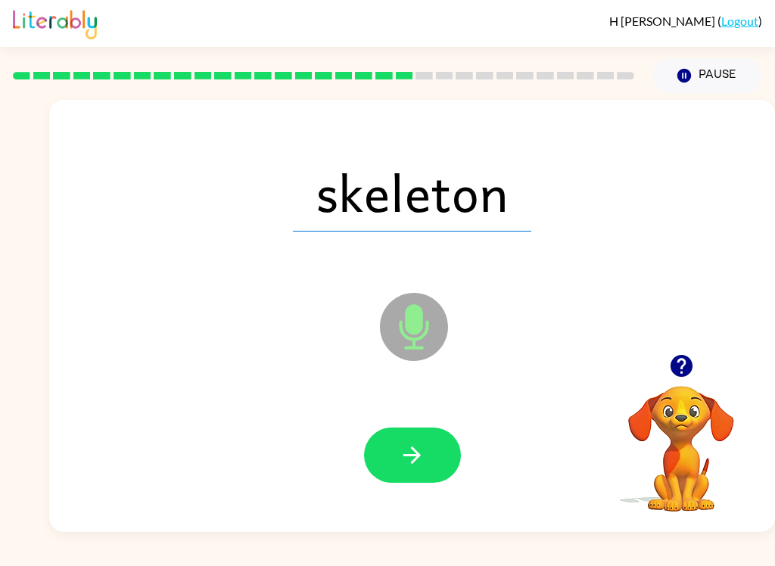
click at [455, 420] on div at bounding box center [411, 455] width 695 height 124
click at [396, 408] on div at bounding box center [411, 455] width 695 height 124
click at [405, 480] on button "button" at bounding box center [412, 454] width 97 height 55
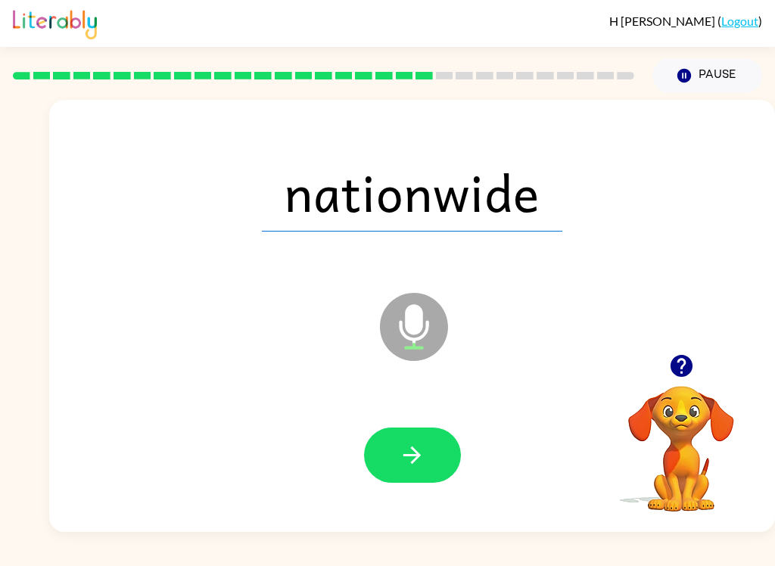
click at [407, 455] on icon "button" at bounding box center [411, 454] width 17 height 17
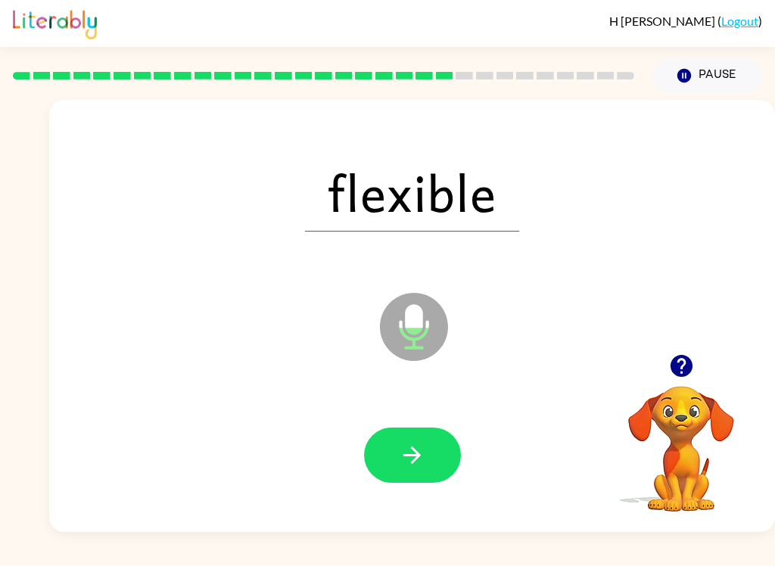
click at [430, 452] on button "button" at bounding box center [412, 454] width 97 height 55
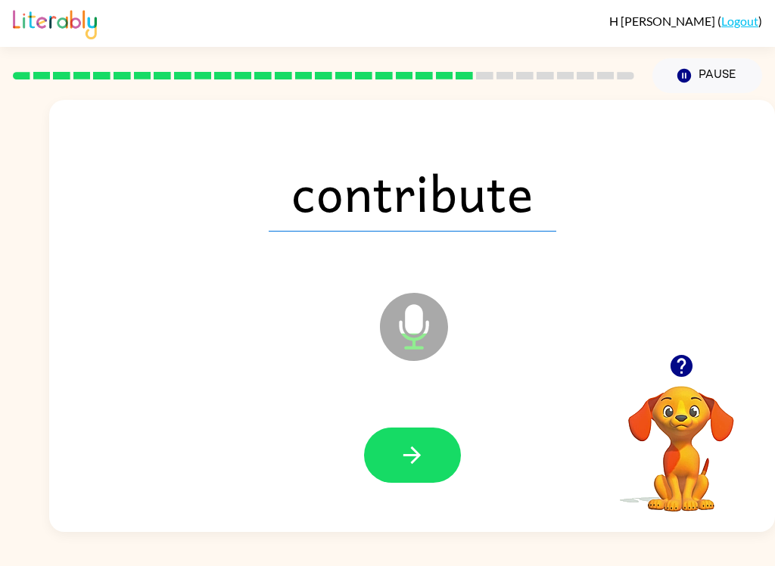
click at [423, 455] on icon "button" at bounding box center [412, 455] width 26 height 26
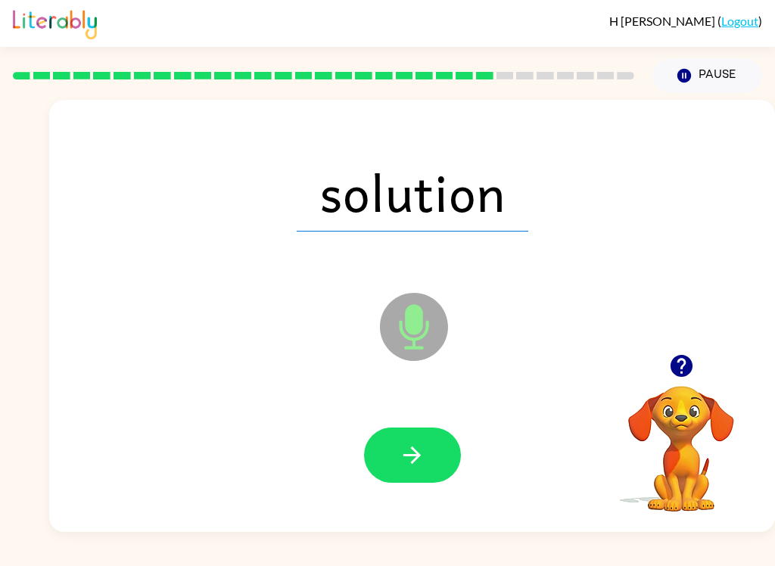
click at [450, 438] on button "button" at bounding box center [412, 454] width 97 height 55
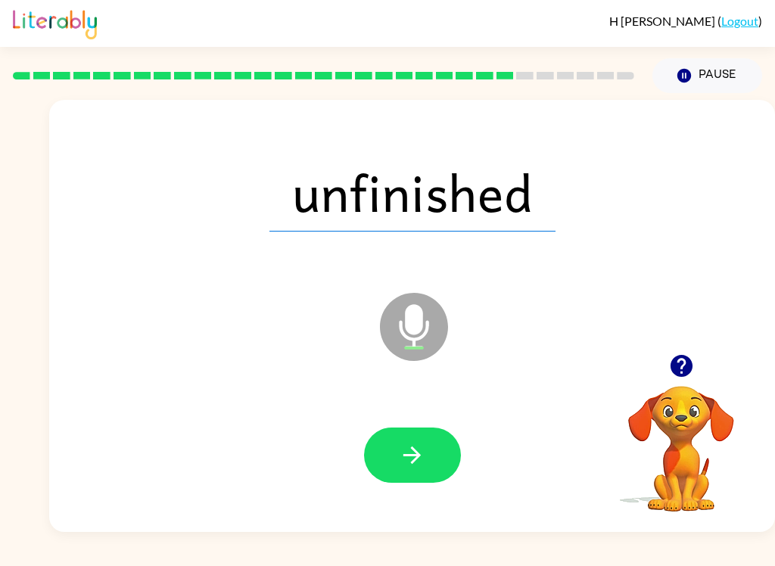
click at [395, 458] on button "button" at bounding box center [412, 454] width 97 height 55
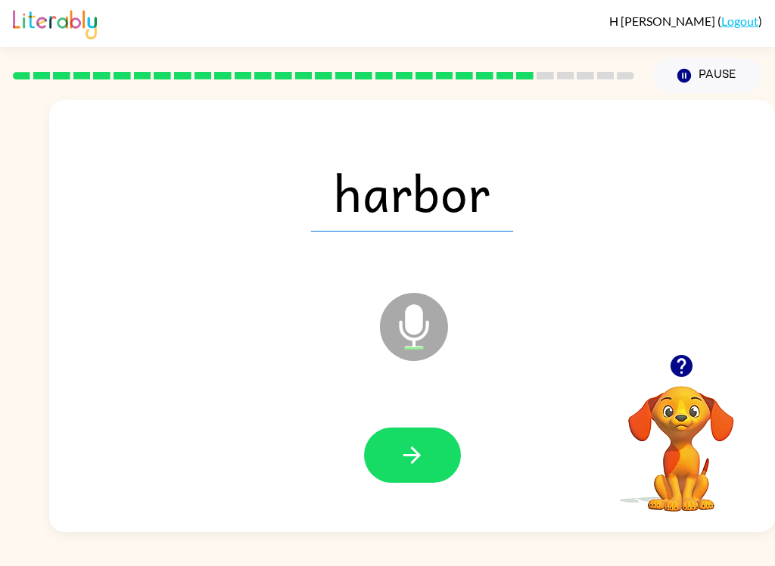
click at [429, 471] on button "button" at bounding box center [412, 454] width 97 height 55
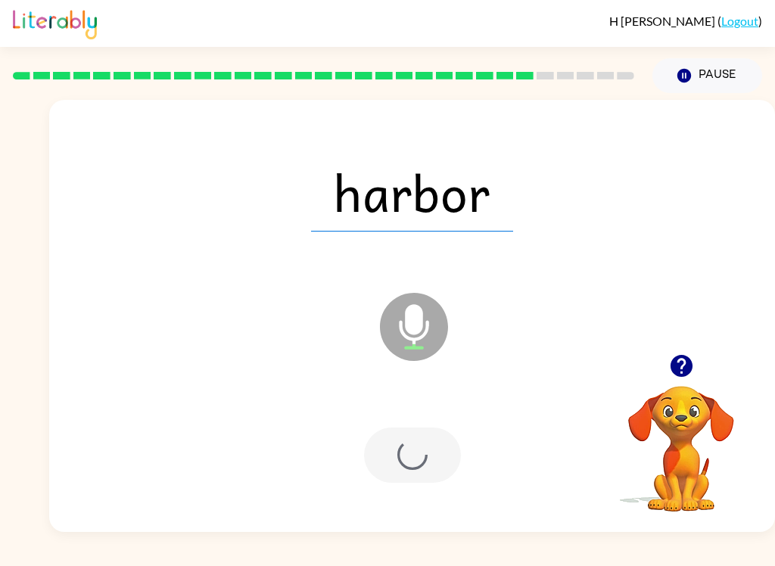
click at [428, 471] on div at bounding box center [412, 454] width 97 height 55
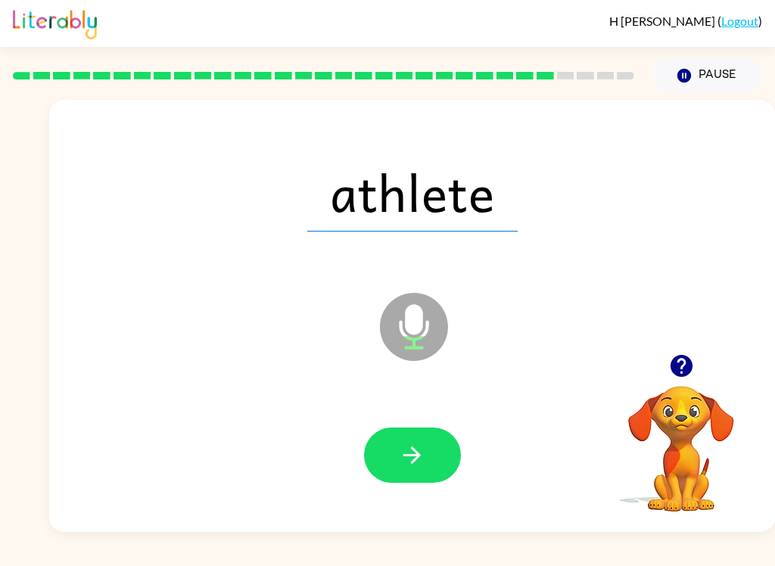
click at [413, 433] on button "button" at bounding box center [412, 454] width 97 height 55
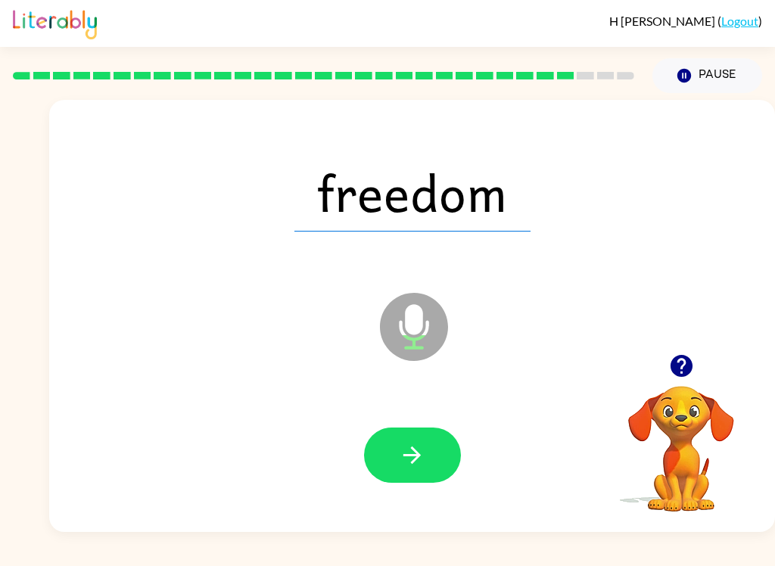
click at [432, 440] on button "button" at bounding box center [412, 454] width 97 height 55
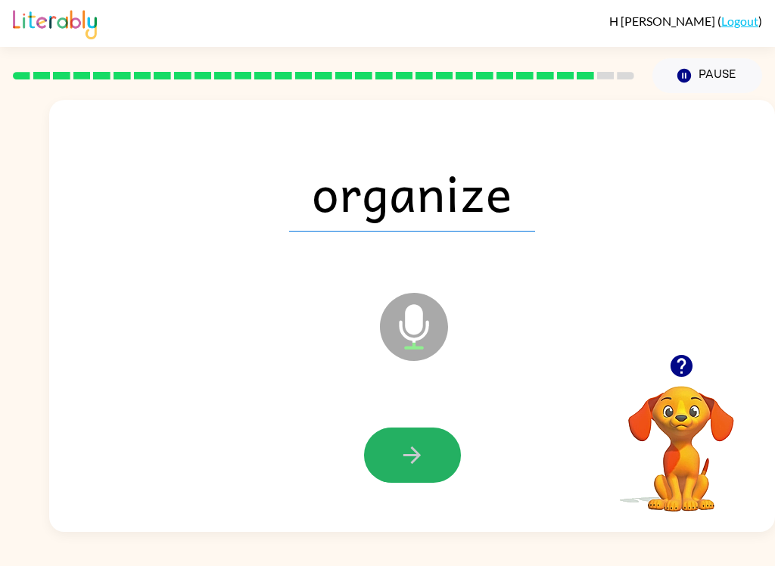
click at [385, 471] on button "button" at bounding box center [412, 454] width 97 height 55
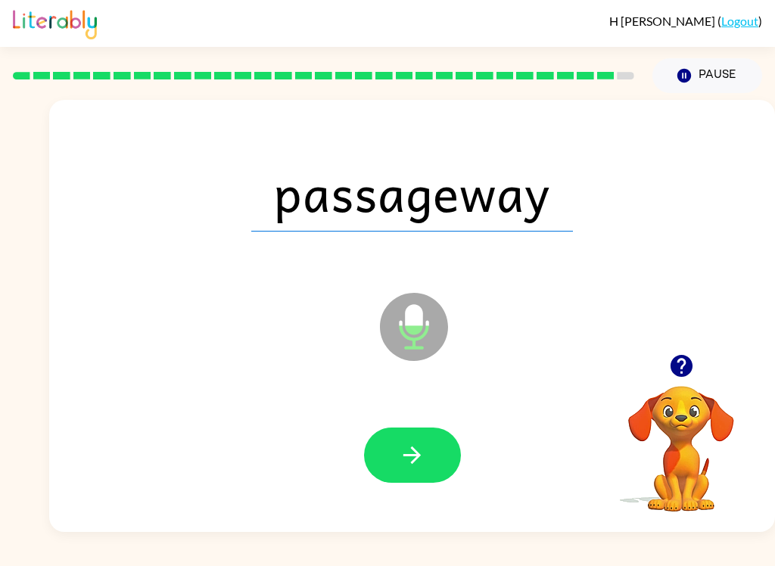
click at [437, 423] on div at bounding box center [411, 455] width 695 height 124
click at [378, 441] on button "button" at bounding box center [412, 454] width 97 height 55
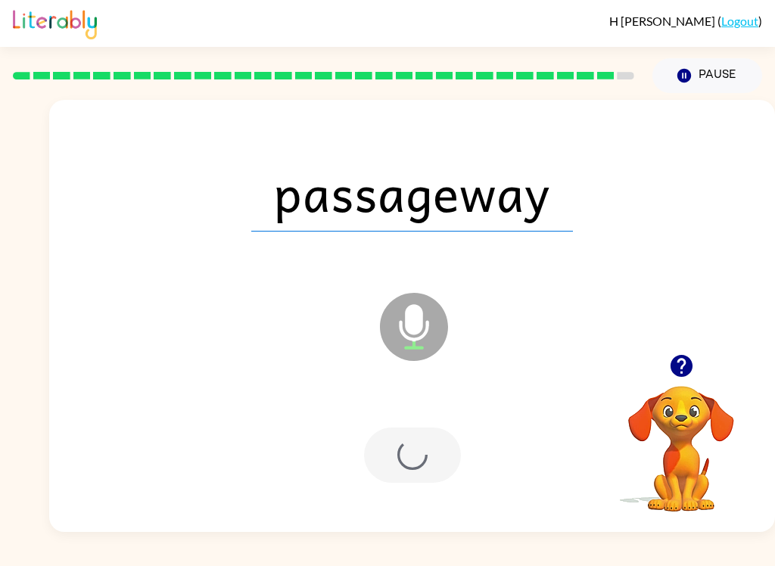
click at [378, 441] on div at bounding box center [412, 454] width 97 height 55
click at [388, 446] on div at bounding box center [412, 454] width 97 height 55
